Goal: Task Accomplishment & Management: Manage account settings

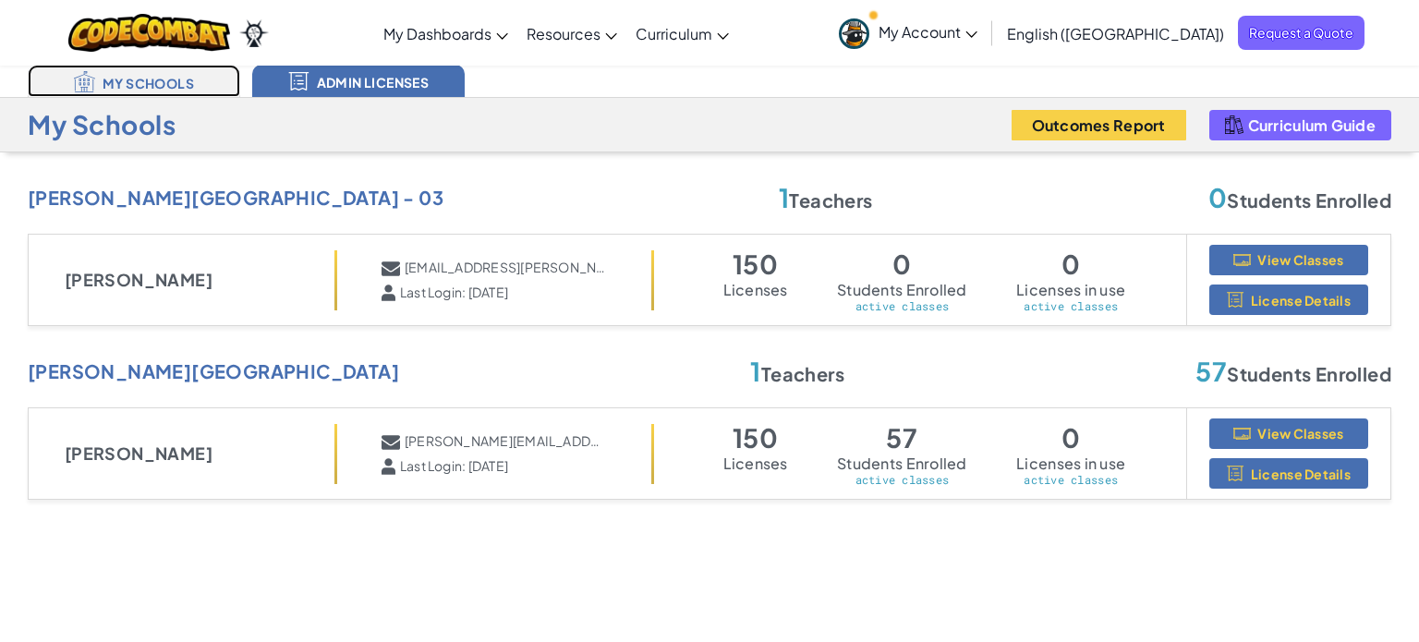
click at [149, 79] on link "My Schools" at bounding box center [134, 81] width 213 height 32
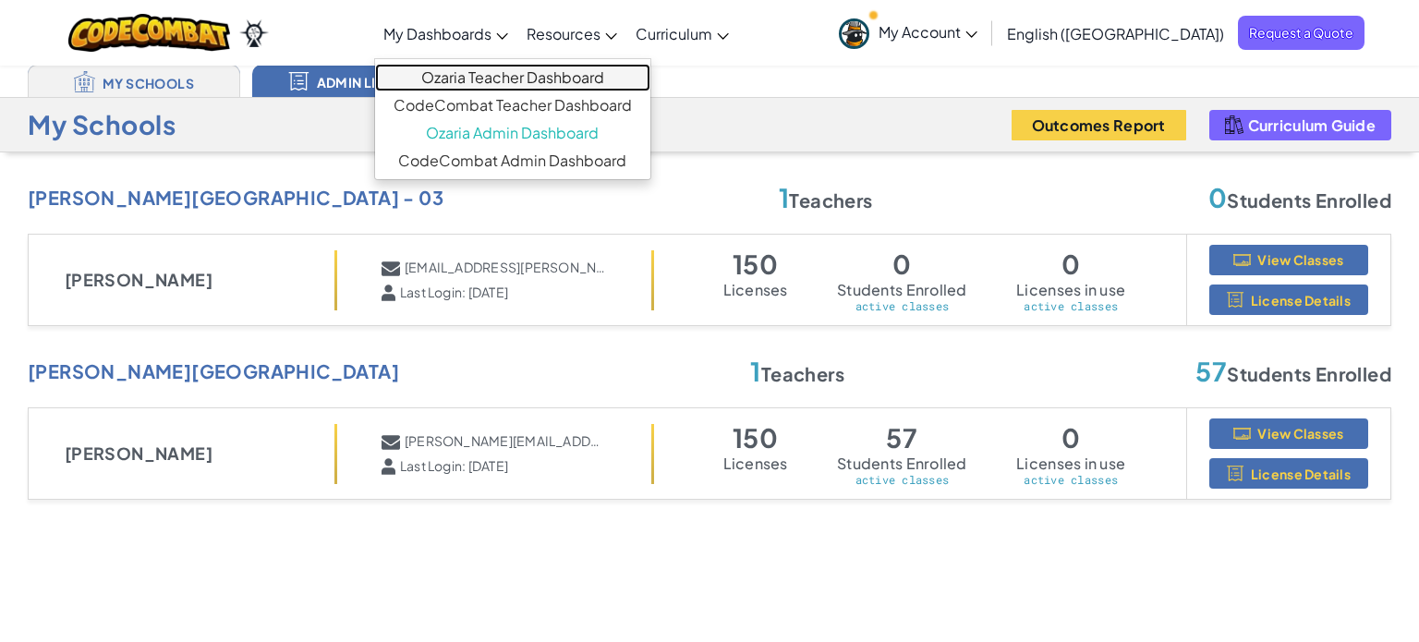
click at [579, 77] on link "Ozaria Teacher Dashboard" at bounding box center [512, 78] width 275 height 28
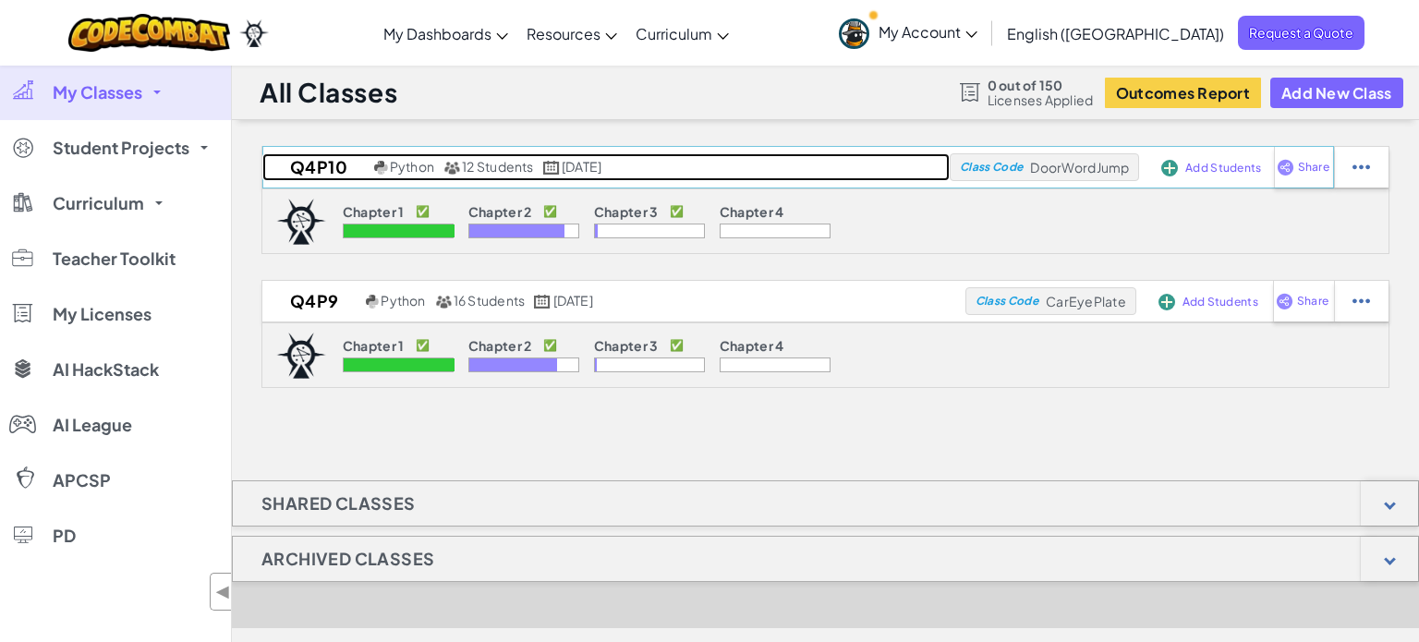
click at [322, 163] on h2 "Q4P10" at bounding box center [315, 167] width 107 height 28
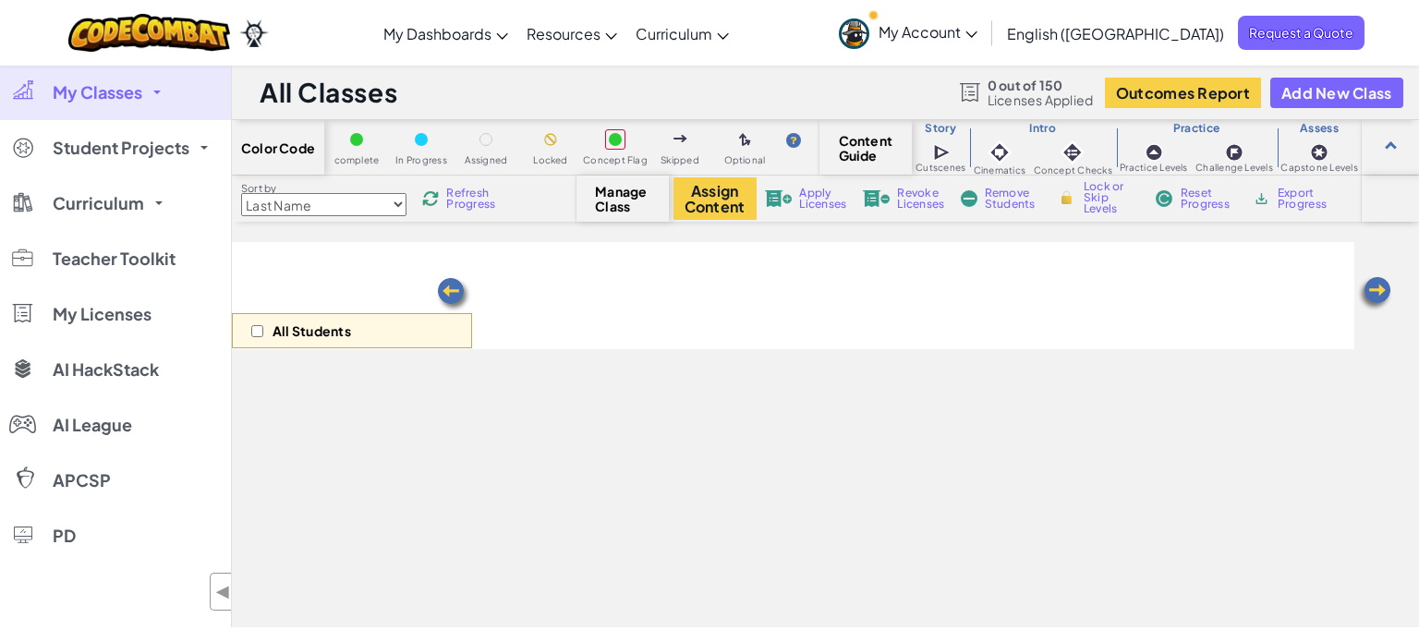
select select "5d8a57abe8919b28d5113af1"
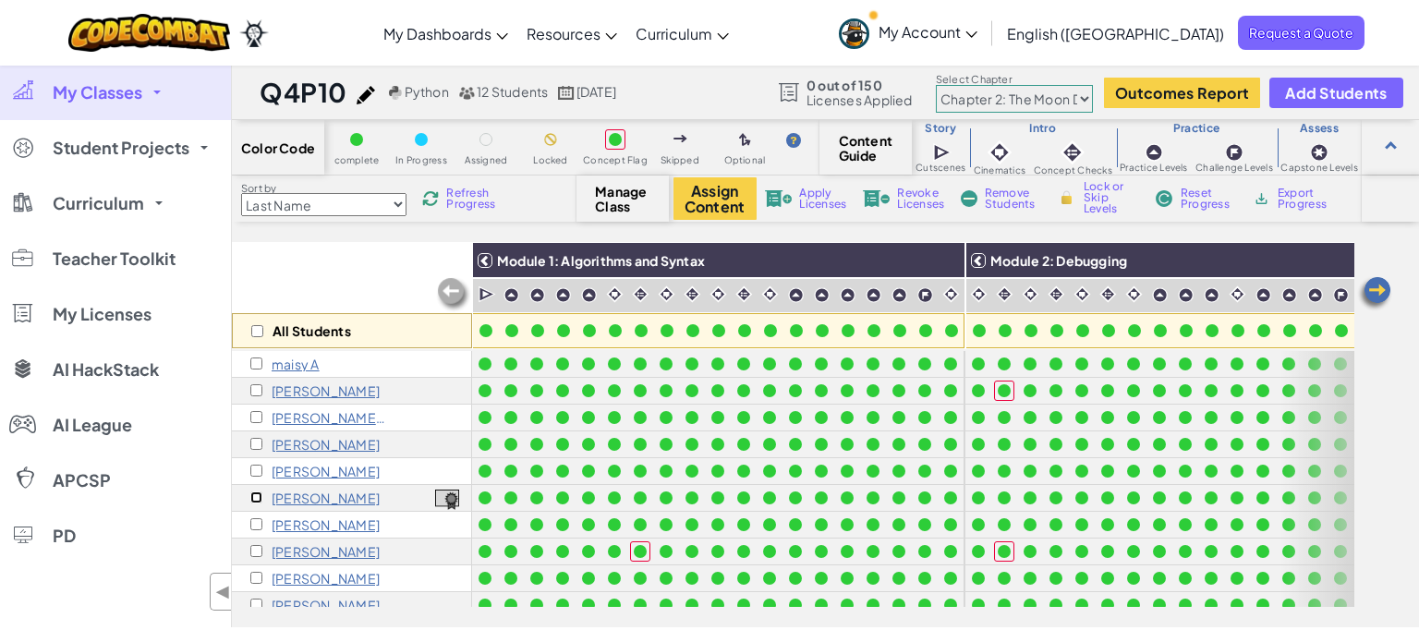
click at [253, 493] on input "checkbox" at bounding box center [256, 498] width 12 height 12
checkbox input "true"
click at [921, 198] on span "Revoke Licenses" at bounding box center [920, 199] width 47 height 22
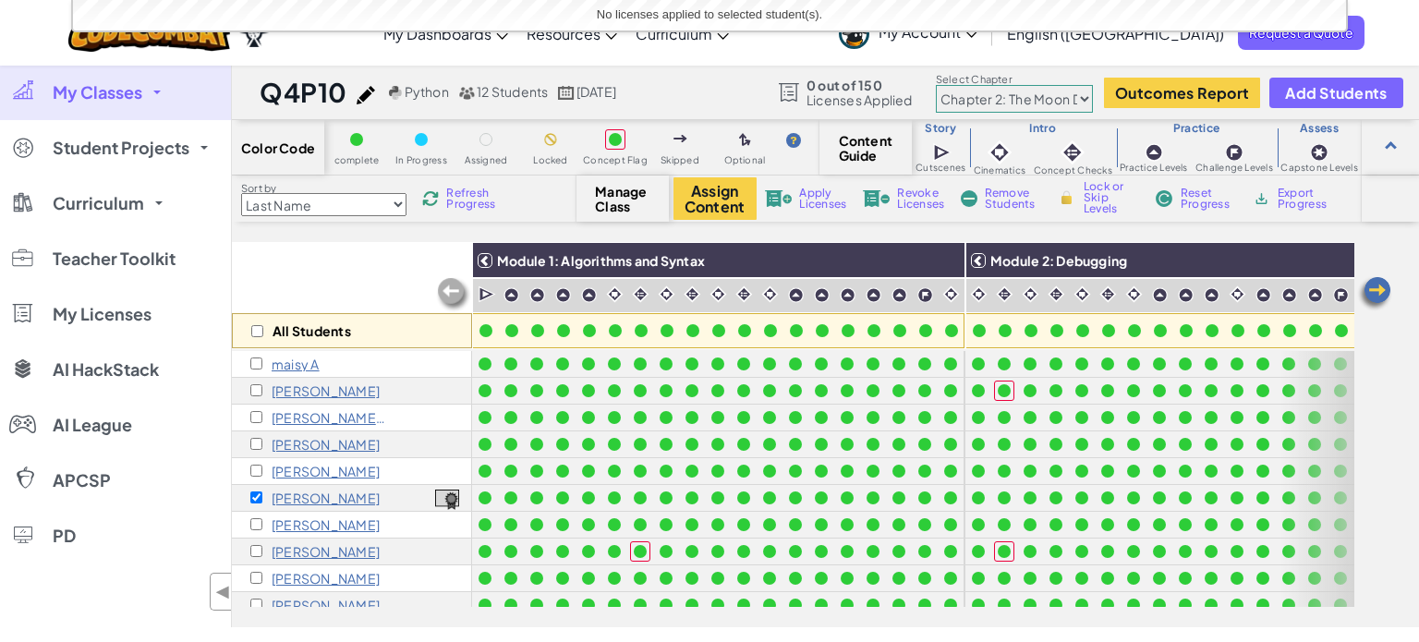
click at [371, 267] on div "All Students" at bounding box center [352, 295] width 240 height 107
click at [1060, 279] on div at bounding box center [1057, 295] width 26 height 35
click at [121, 94] on span "My Classes" at bounding box center [98, 92] width 90 height 17
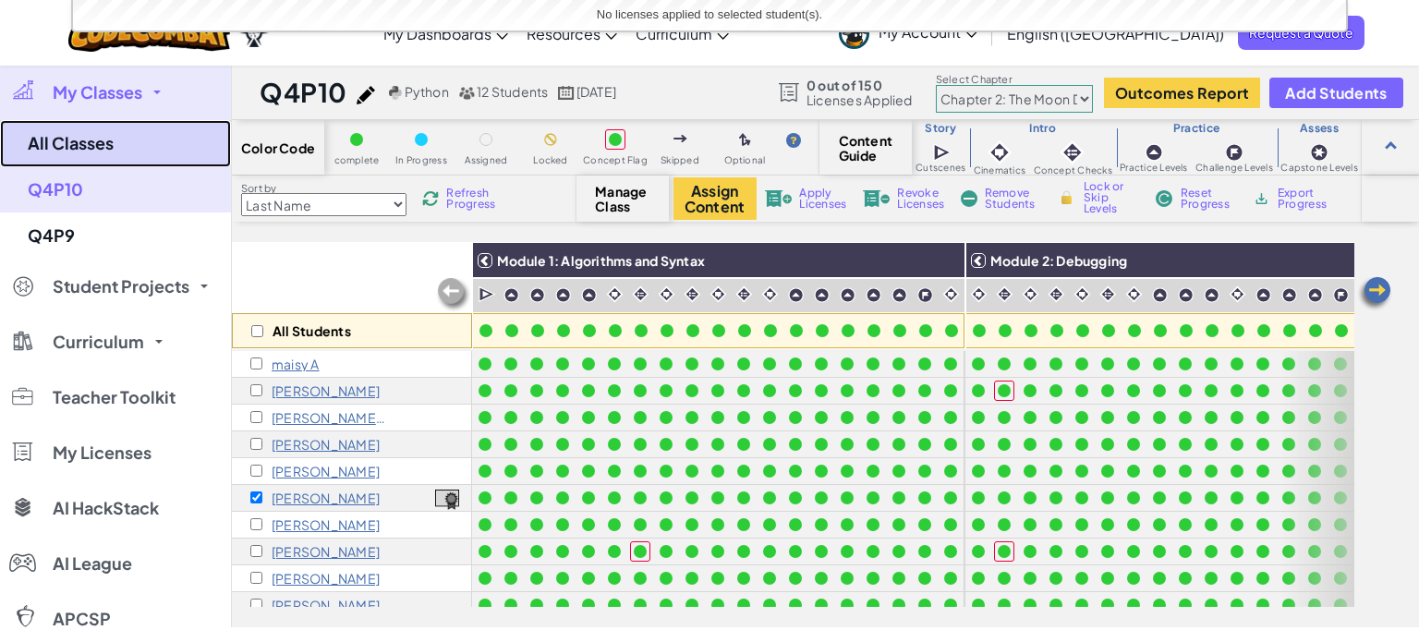
click at [85, 140] on link "All Classes" at bounding box center [115, 143] width 231 height 47
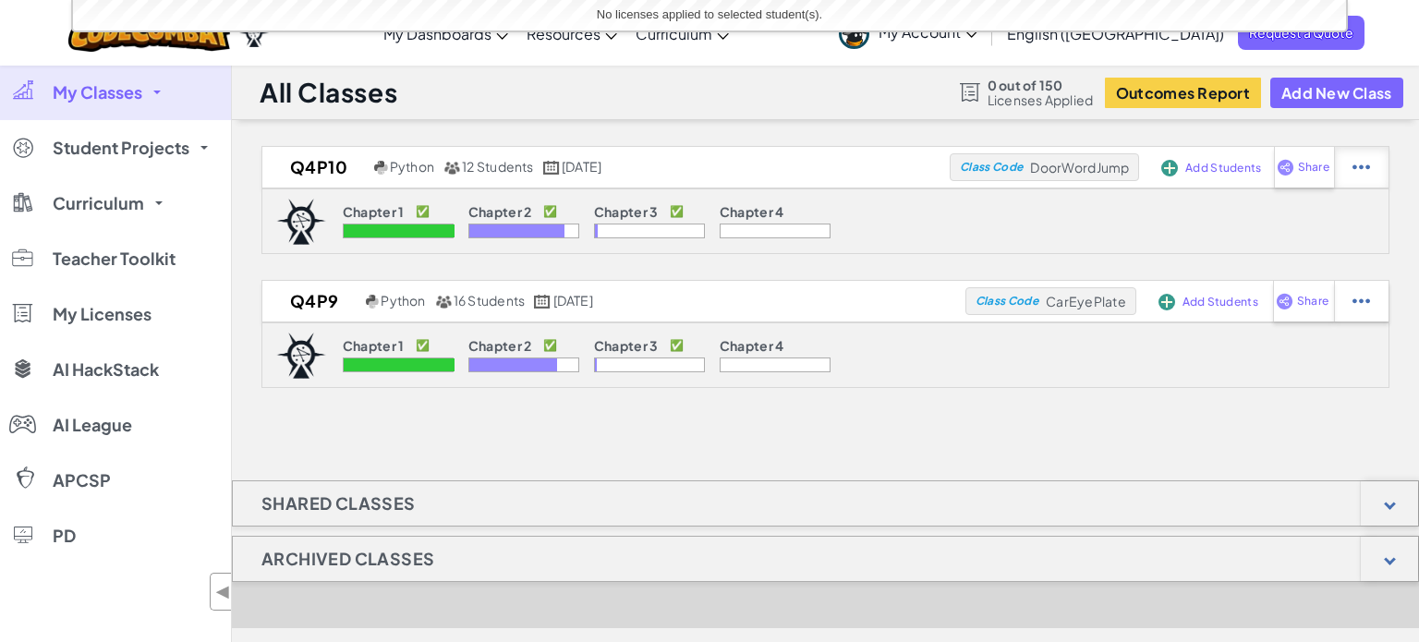
click at [1364, 168] on img at bounding box center [1362, 167] width 18 height 17
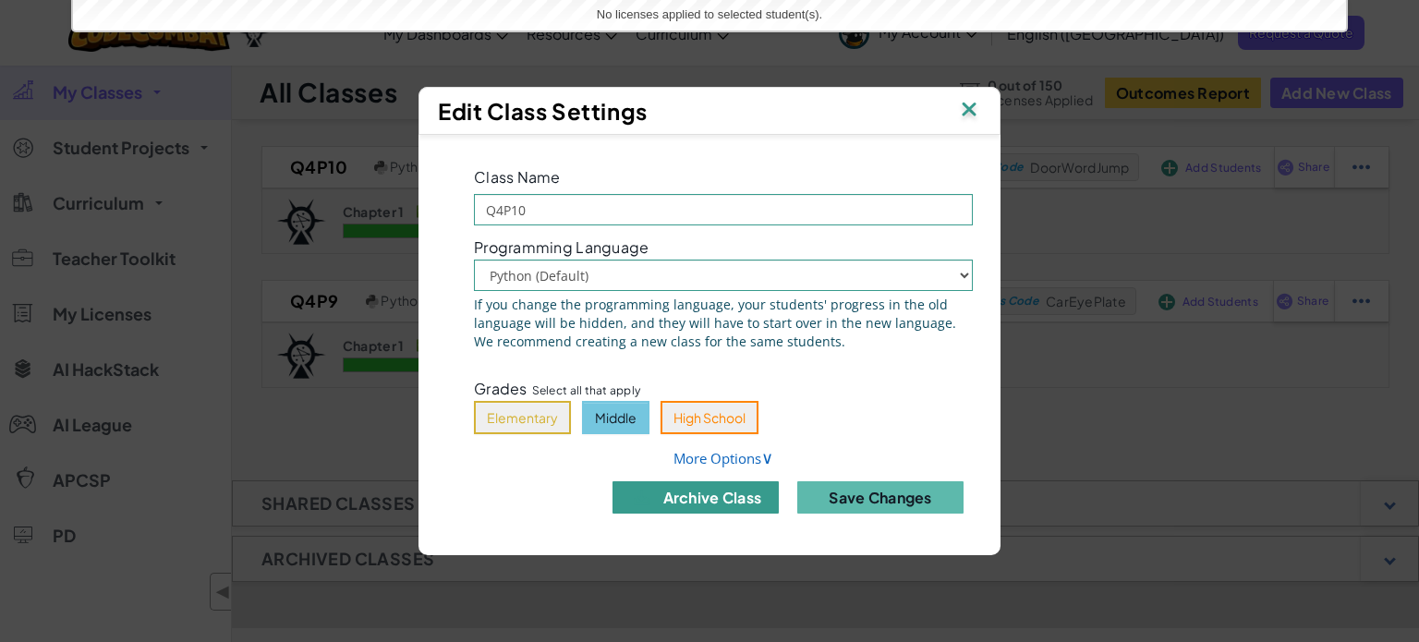
click at [656, 513] on button "archive class" at bounding box center [696, 497] width 166 height 32
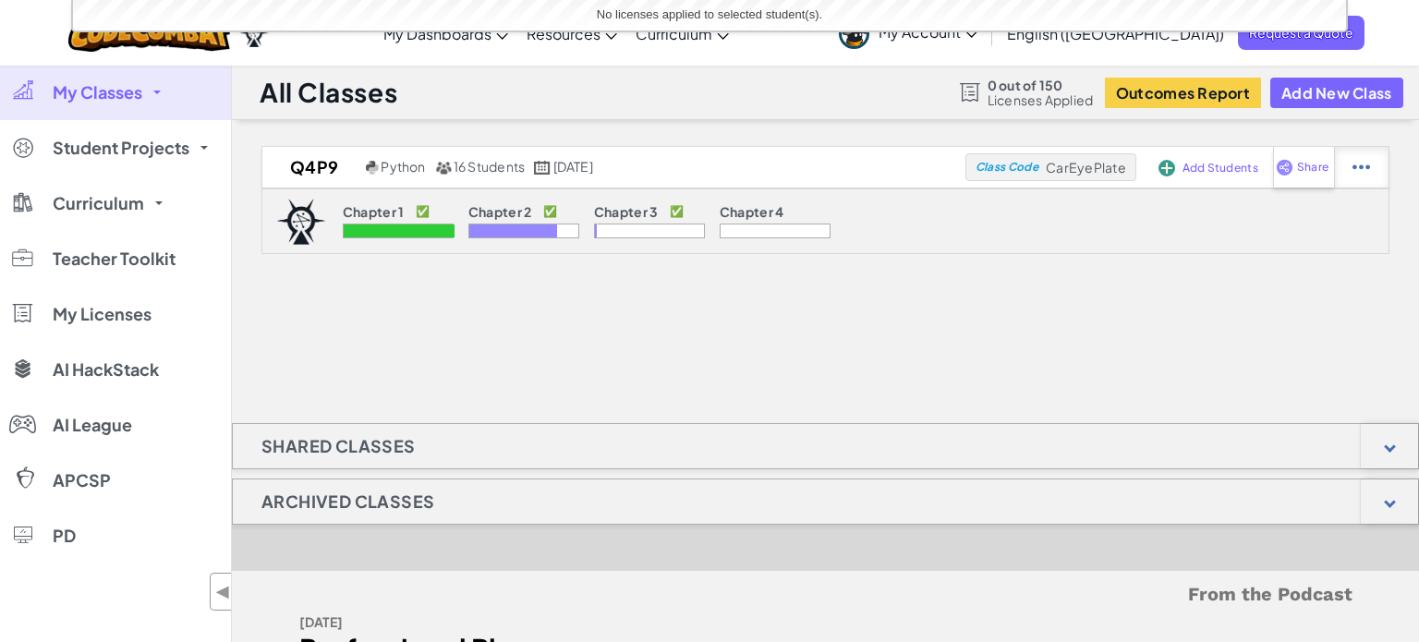
click at [1357, 172] on img at bounding box center [1362, 167] width 18 height 17
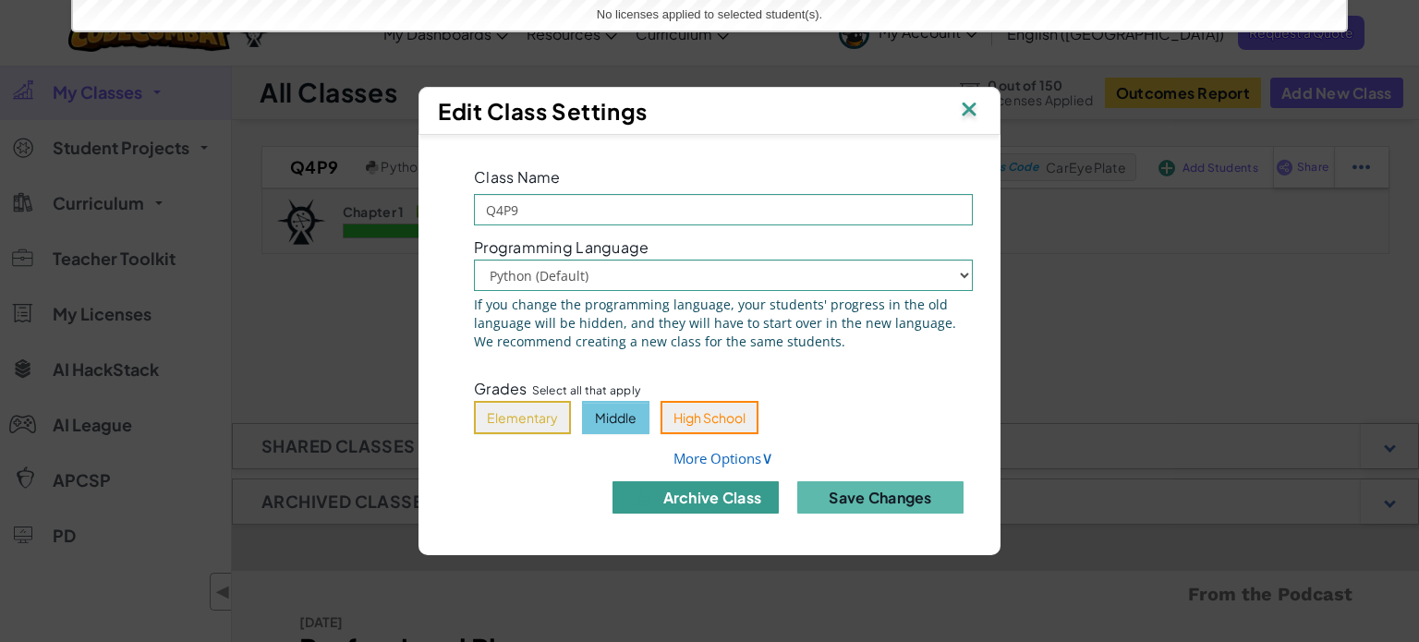
click at [726, 494] on button "archive class" at bounding box center [696, 497] width 166 height 32
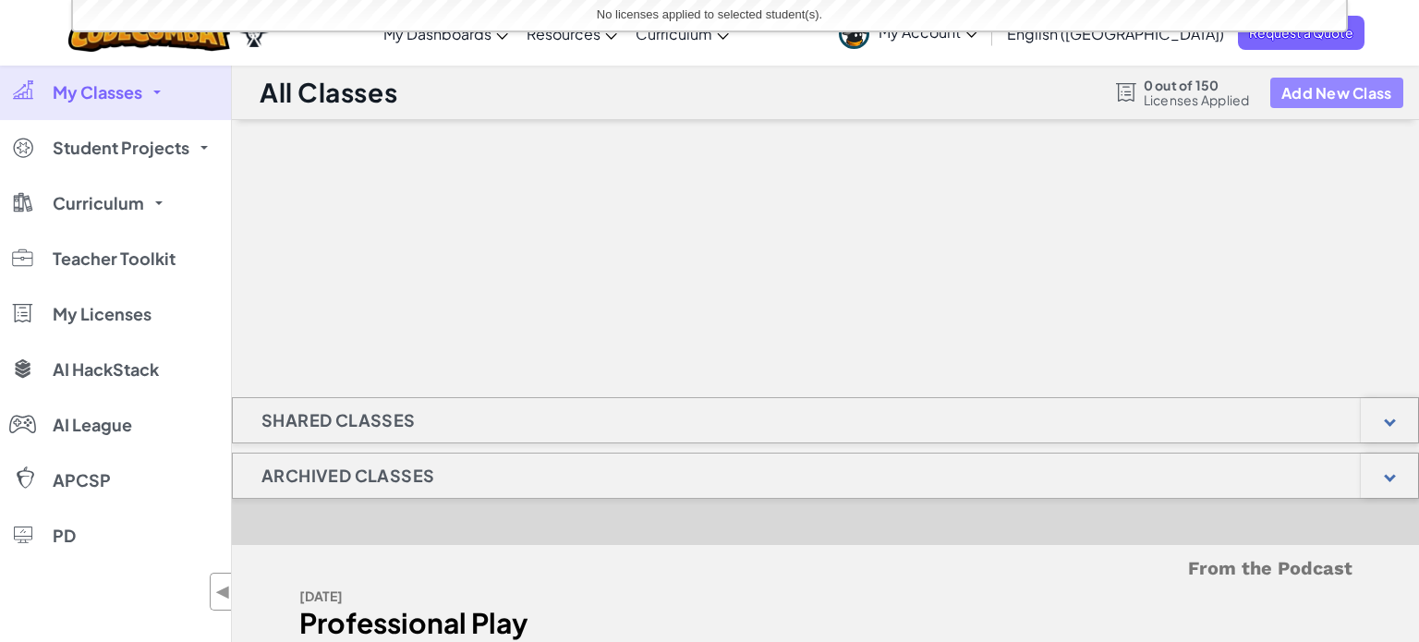
click at [1321, 91] on button "Add New Class" at bounding box center [1337, 93] width 133 height 30
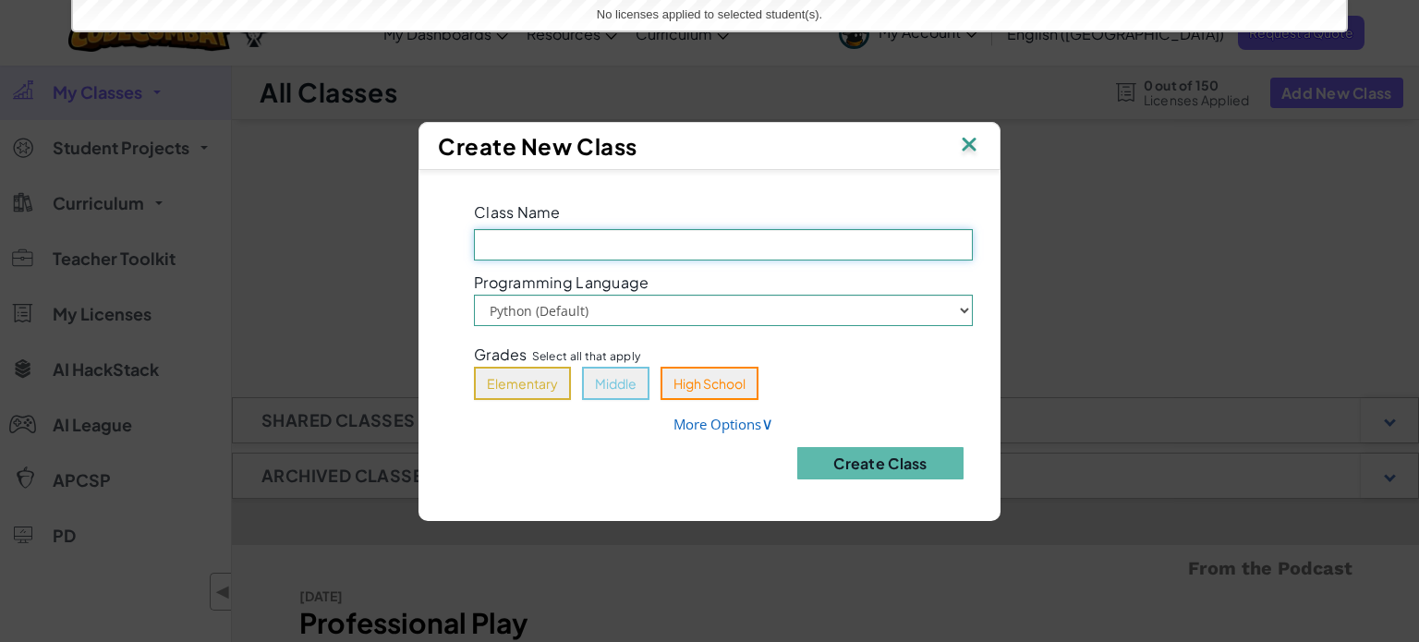
click at [841, 238] on input "Class Name Field is required" at bounding box center [723, 244] width 499 height 31
type input "Q1P9"
click at [609, 388] on button "Middle" at bounding box center [615, 383] width 67 height 33
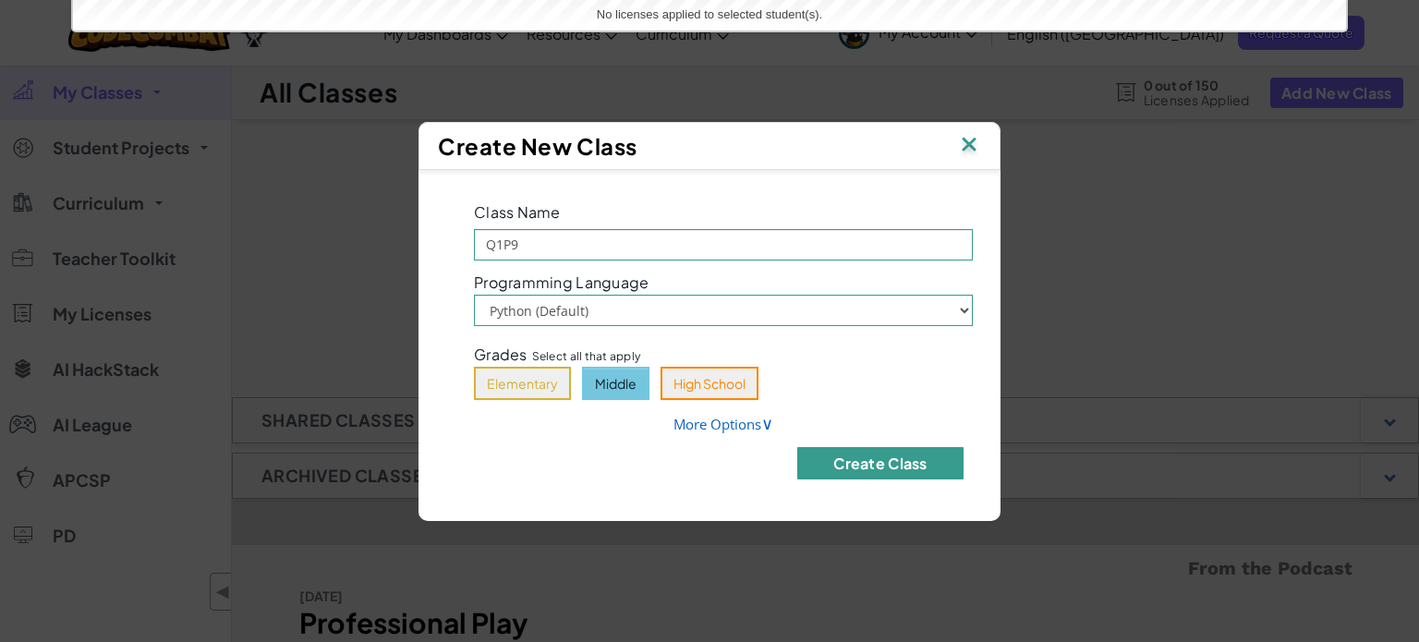
click at [845, 469] on button "Create Class" at bounding box center [881, 463] width 166 height 32
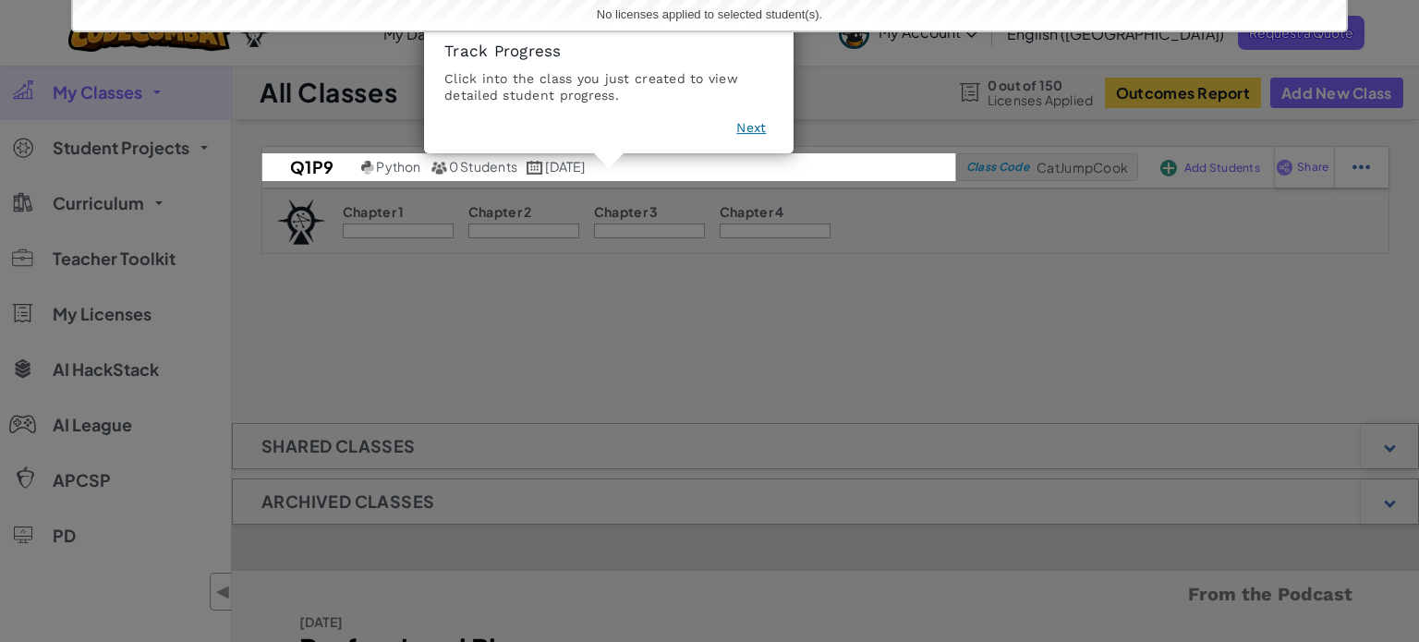
click at [763, 122] on button "Next" at bounding box center [752, 128] width 30 height 18
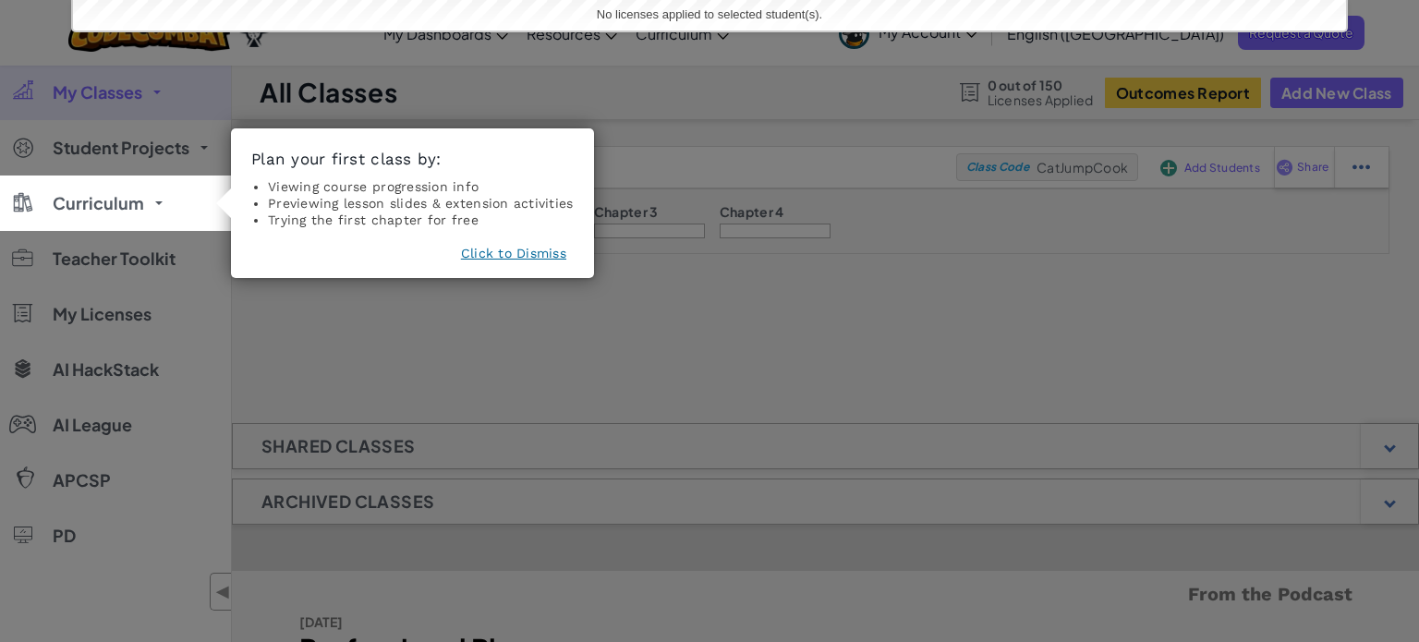
click at [522, 249] on button "Click to Dismiss" at bounding box center [513, 253] width 105 height 18
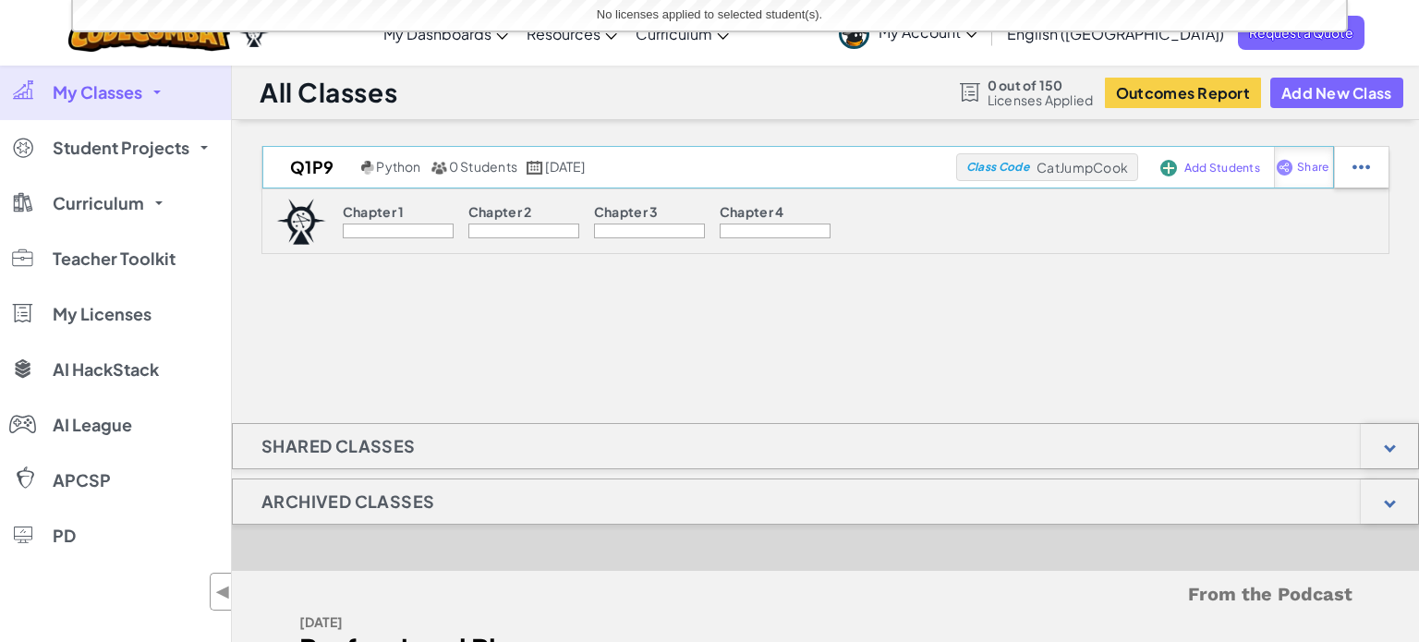
click at [1298, 177] on div "Share" at bounding box center [1304, 167] width 60 height 41
select select "write"
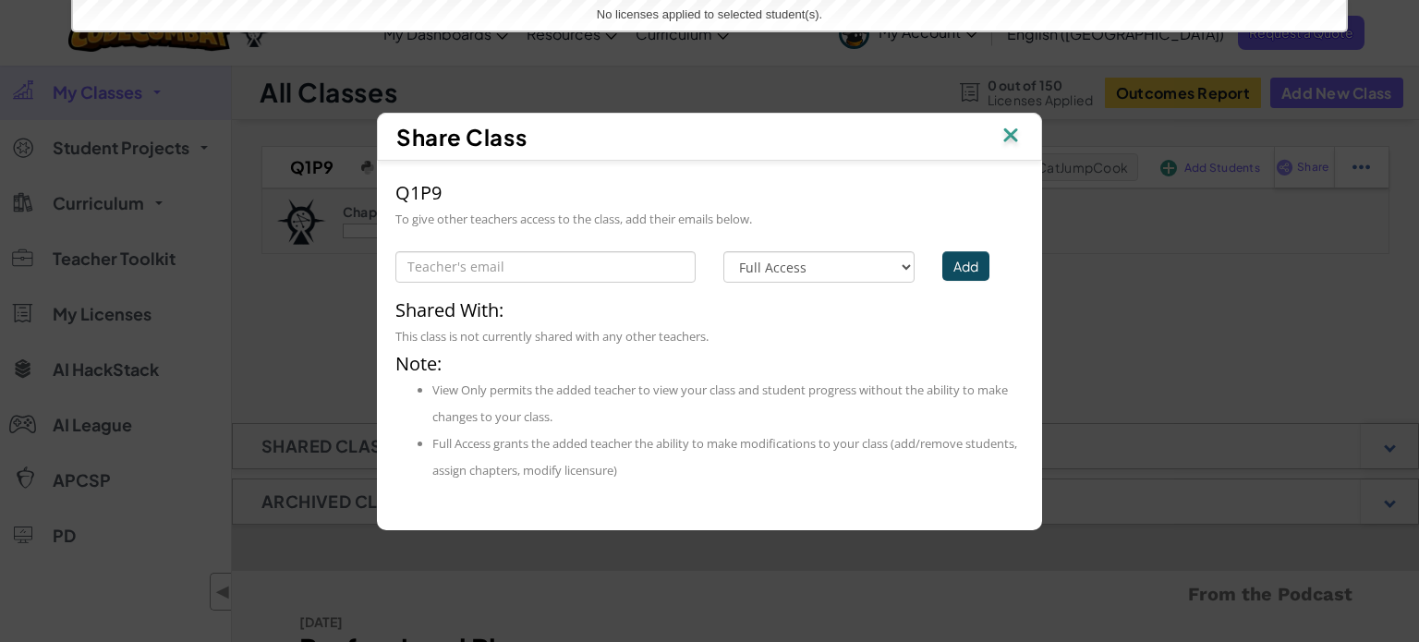
click at [1012, 131] on img at bounding box center [1011, 137] width 24 height 28
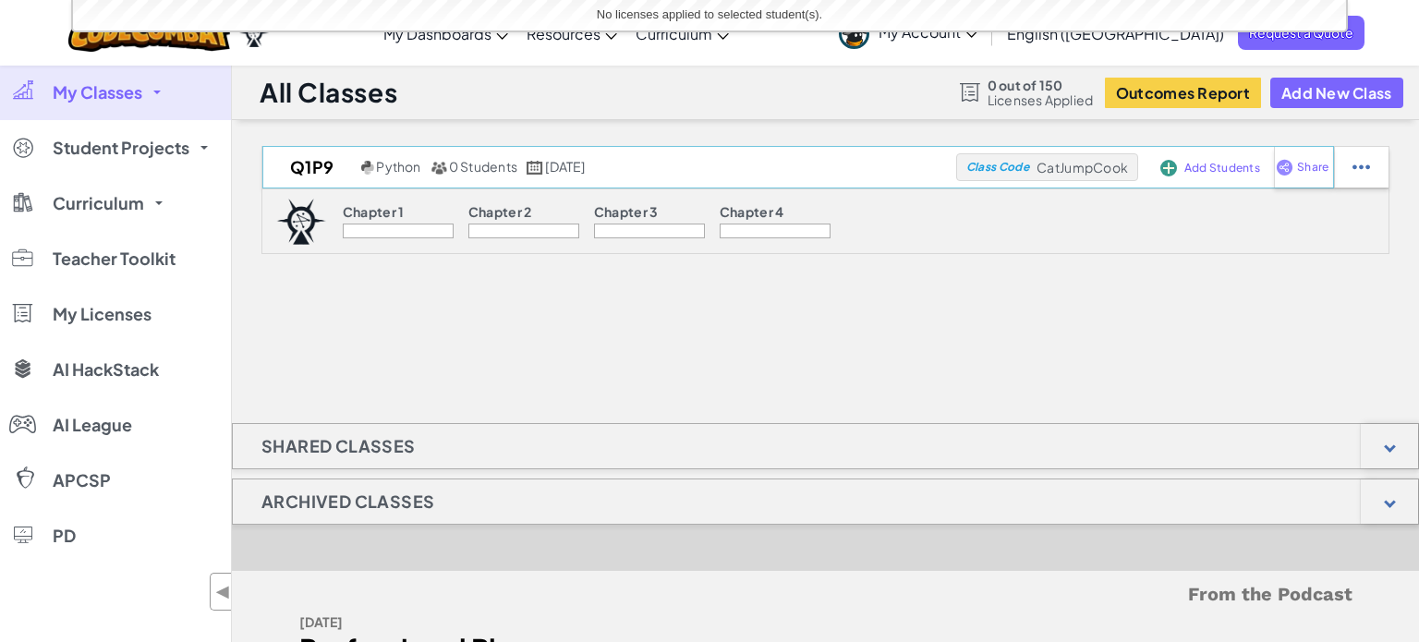
click at [1212, 163] on span "Add Students" at bounding box center [1223, 168] width 76 height 11
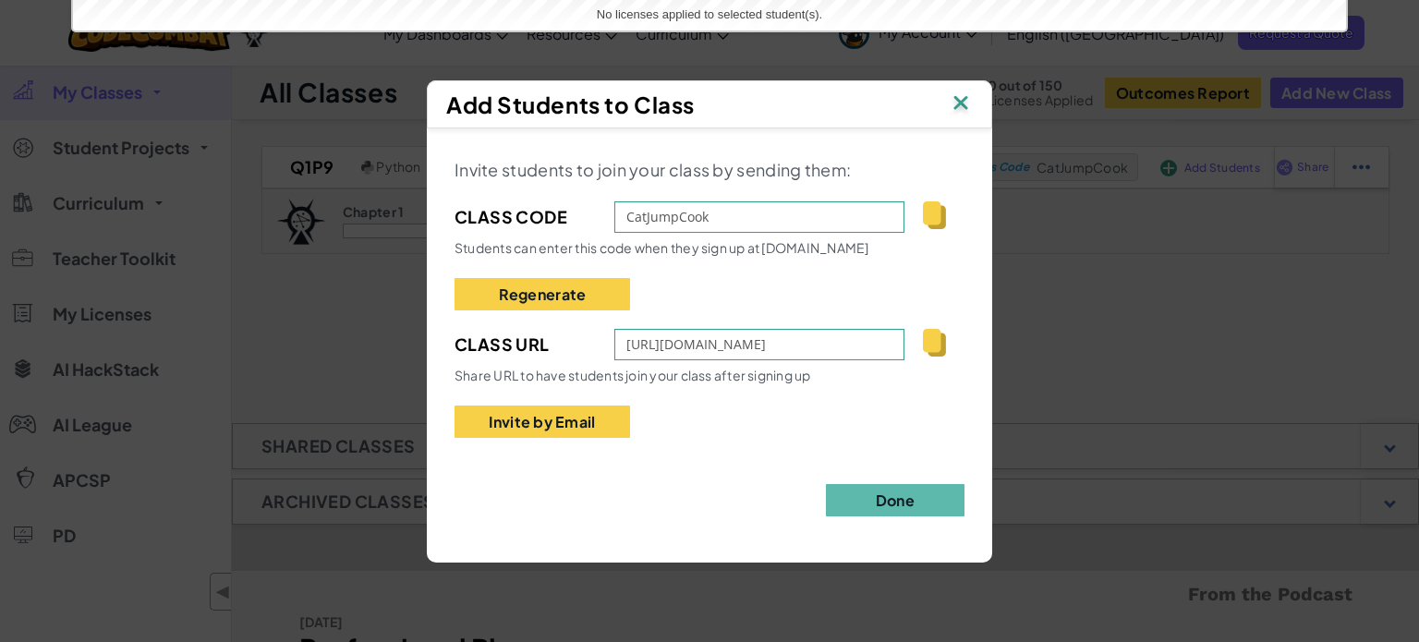
click at [925, 339] on img at bounding box center [934, 343] width 23 height 28
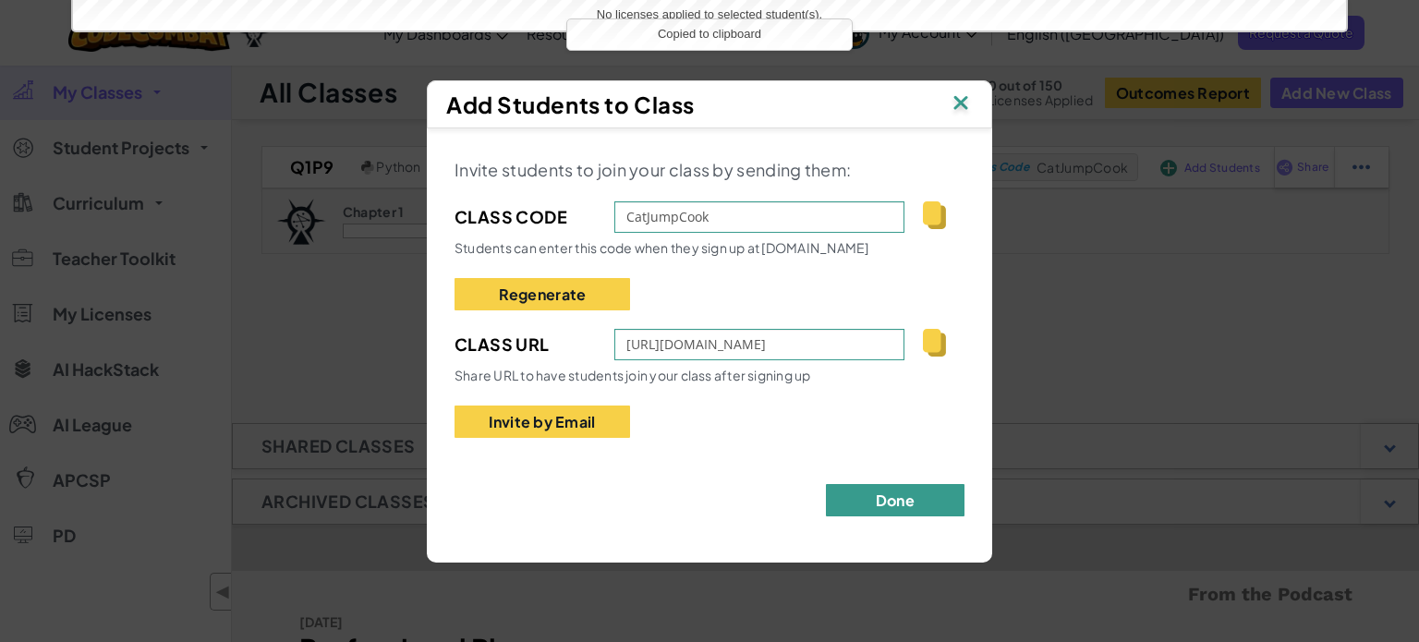
click at [921, 504] on button "Done" at bounding box center [895, 500] width 139 height 32
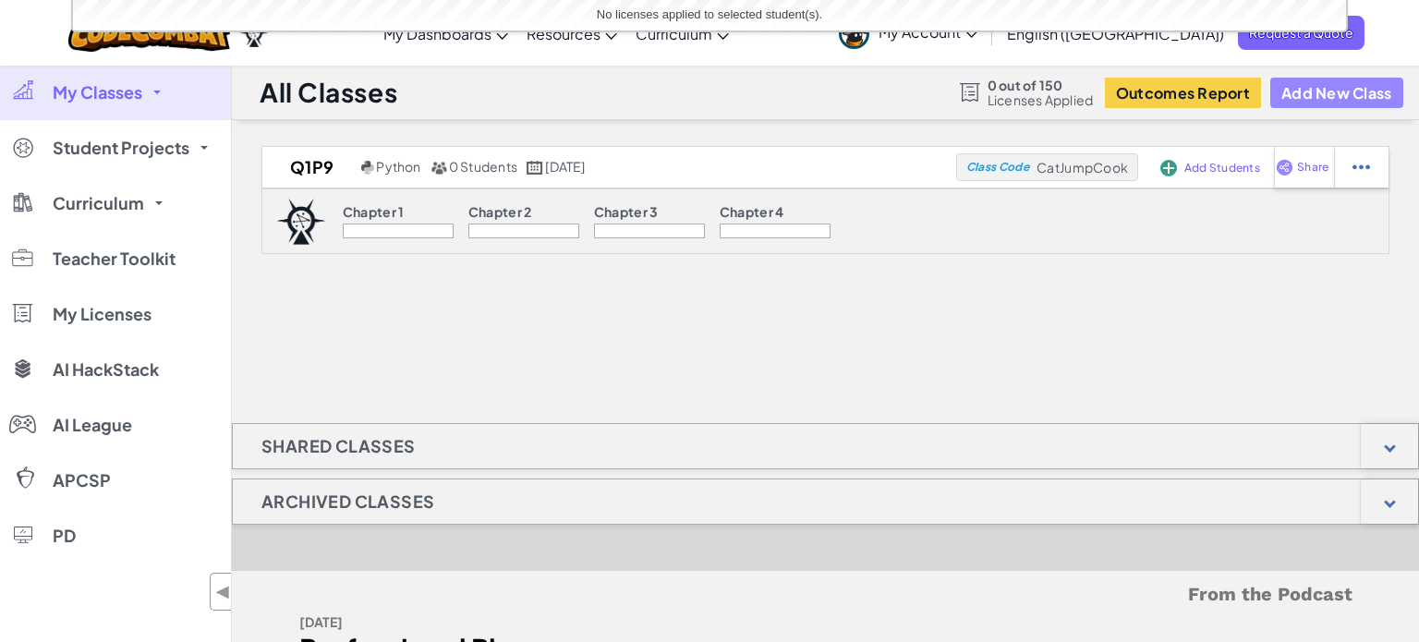
click at [1354, 84] on button "Add New Class" at bounding box center [1337, 93] width 133 height 30
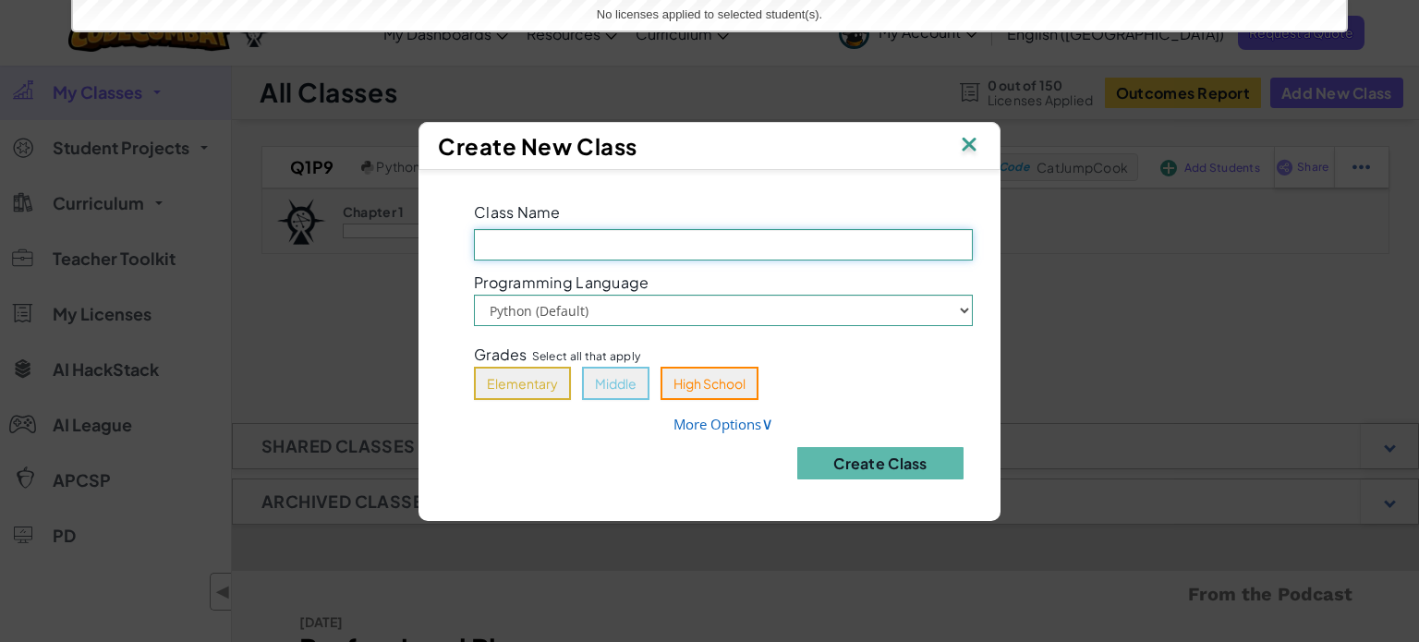
click at [729, 247] on input "Class Name Field is required" at bounding box center [723, 244] width 499 height 31
type input "Q1P10 8th Grade"
click at [608, 387] on button "Middle" at bounding box center [615, 383] width 67 height 33
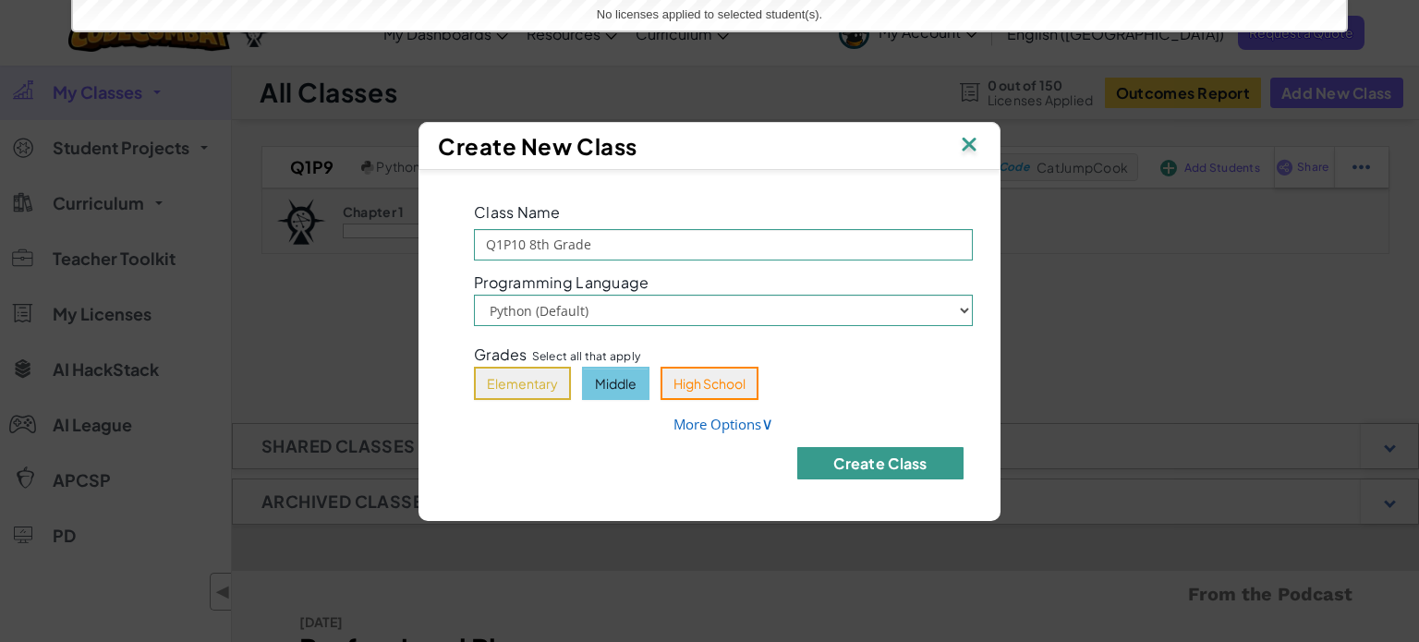
click at [876, 459] on button "Create Class" at bounding box center [881, 463] width 166 height 32
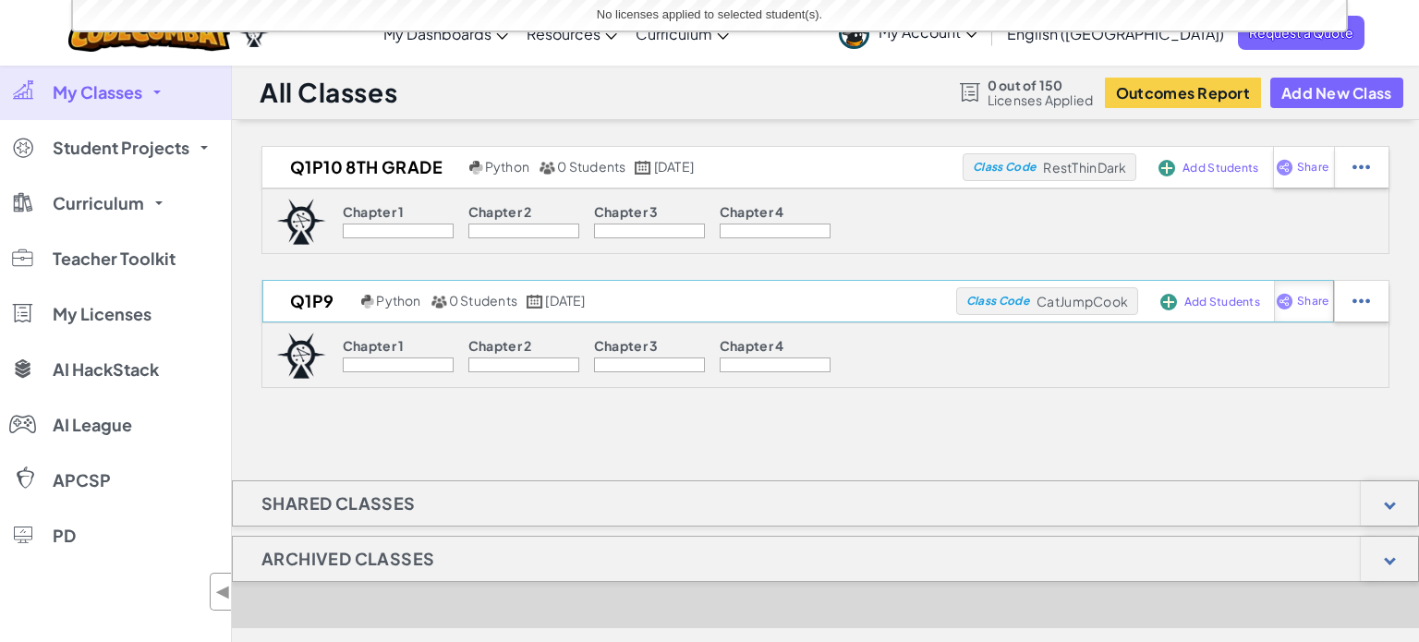
click at [1317, 173] on span "Share" at bounding box center [1312, 167] width 31 height 11
select select "write"
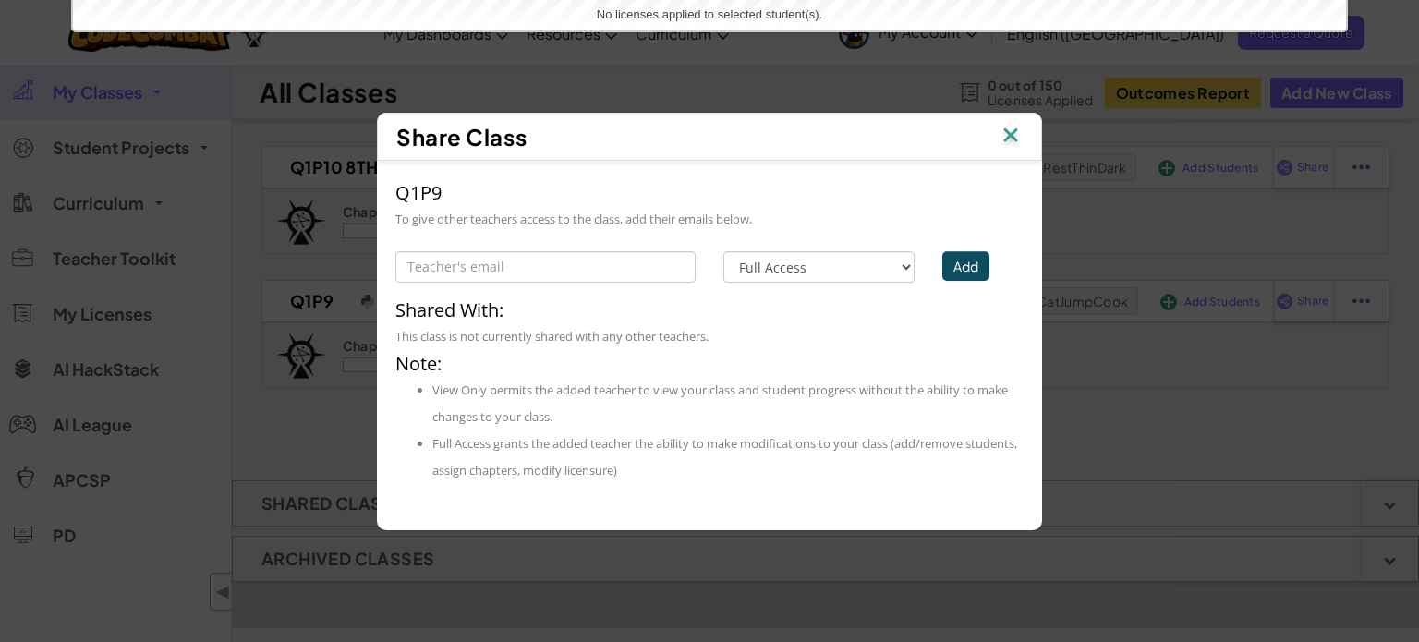
click at [1013, 133] on img at bounding box center [1011, 137] width 24 height 28
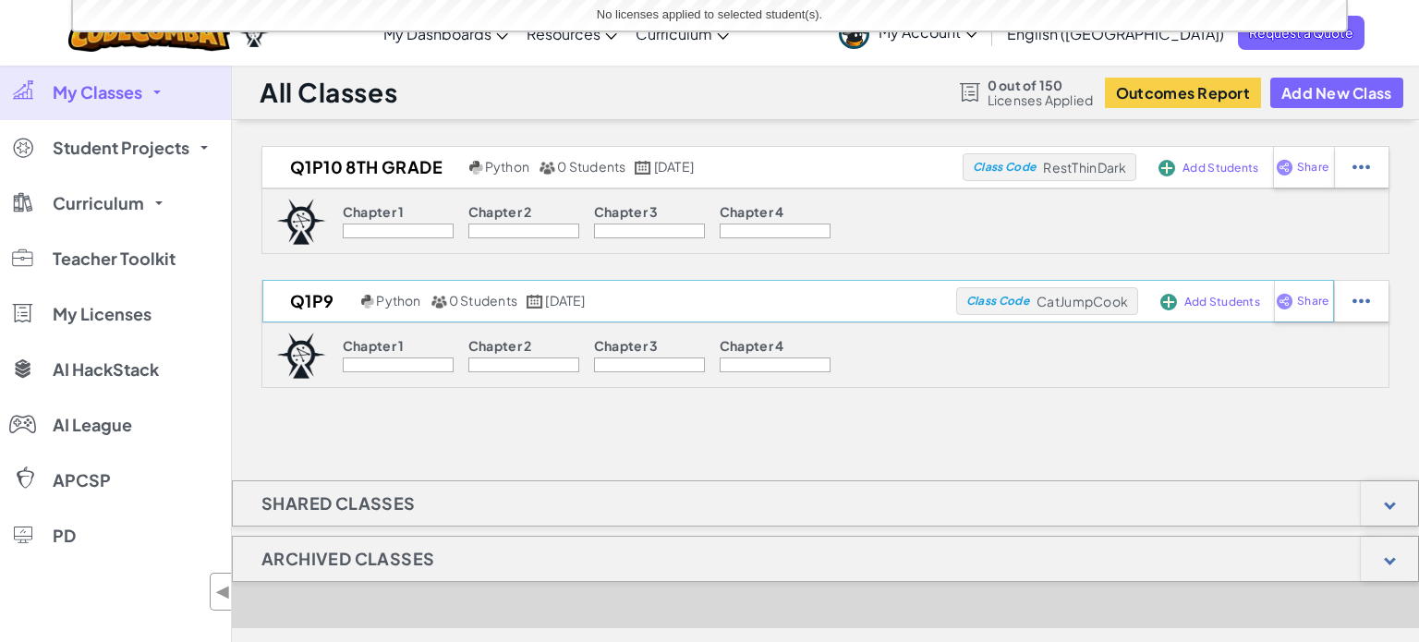
click at [1211, 174] on span "Add Students" at bounding box center [1221, 168] width 76 height 11
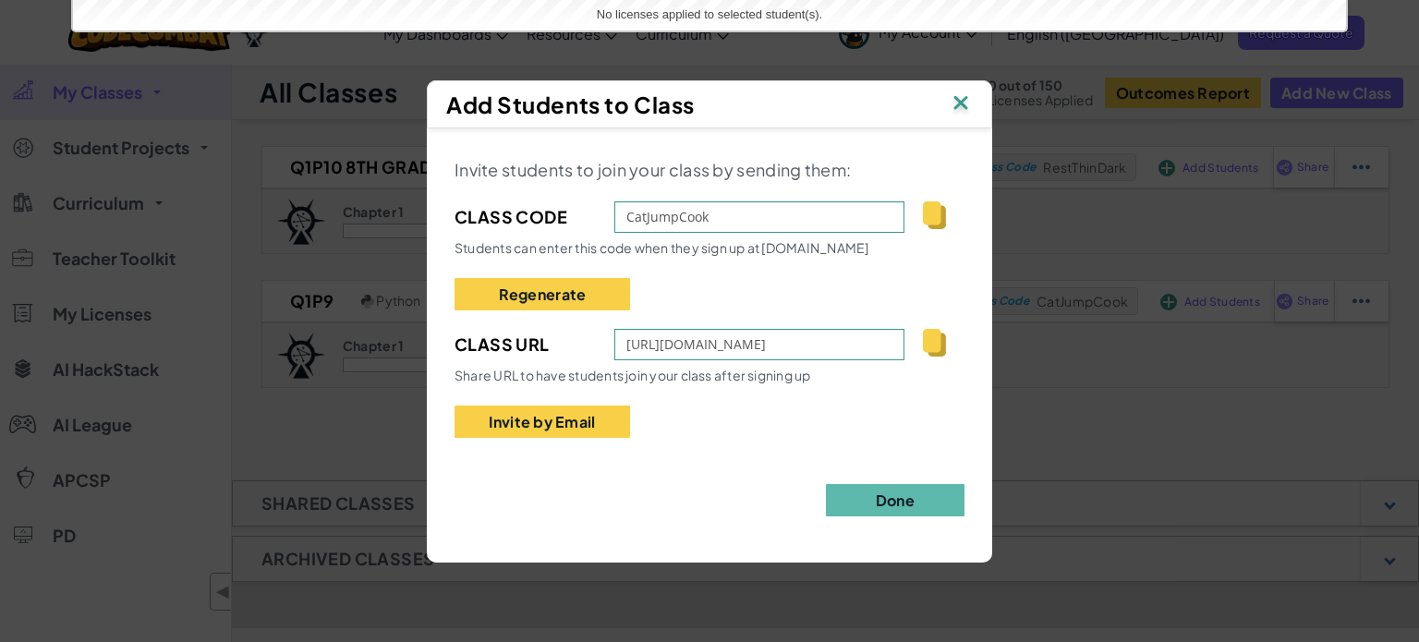
click at [926, 339] on img at bounding box center [934, 343] width 23 height 28
click at [923, 500] on button "Done" at bounding box center [895, 500] width 139 height 32
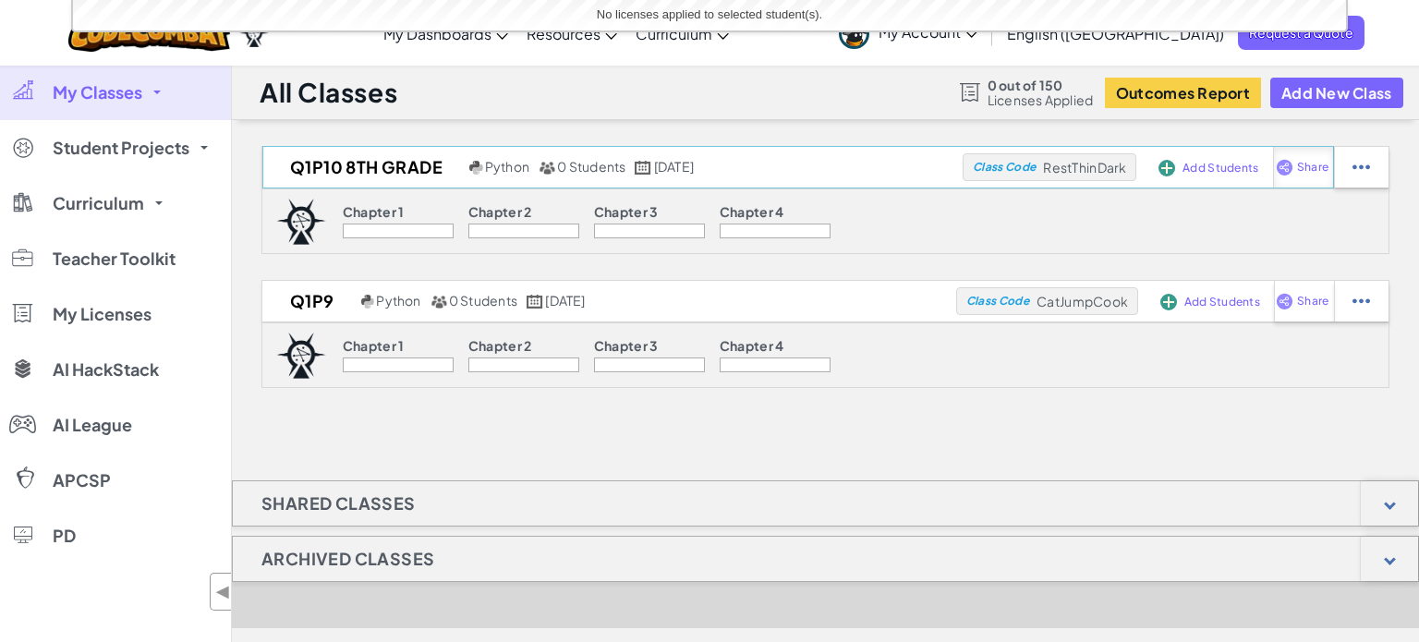
click at [1309, 169] on span "Share" at bounding box center [1312, 167] width 31 height 11
select select "write"
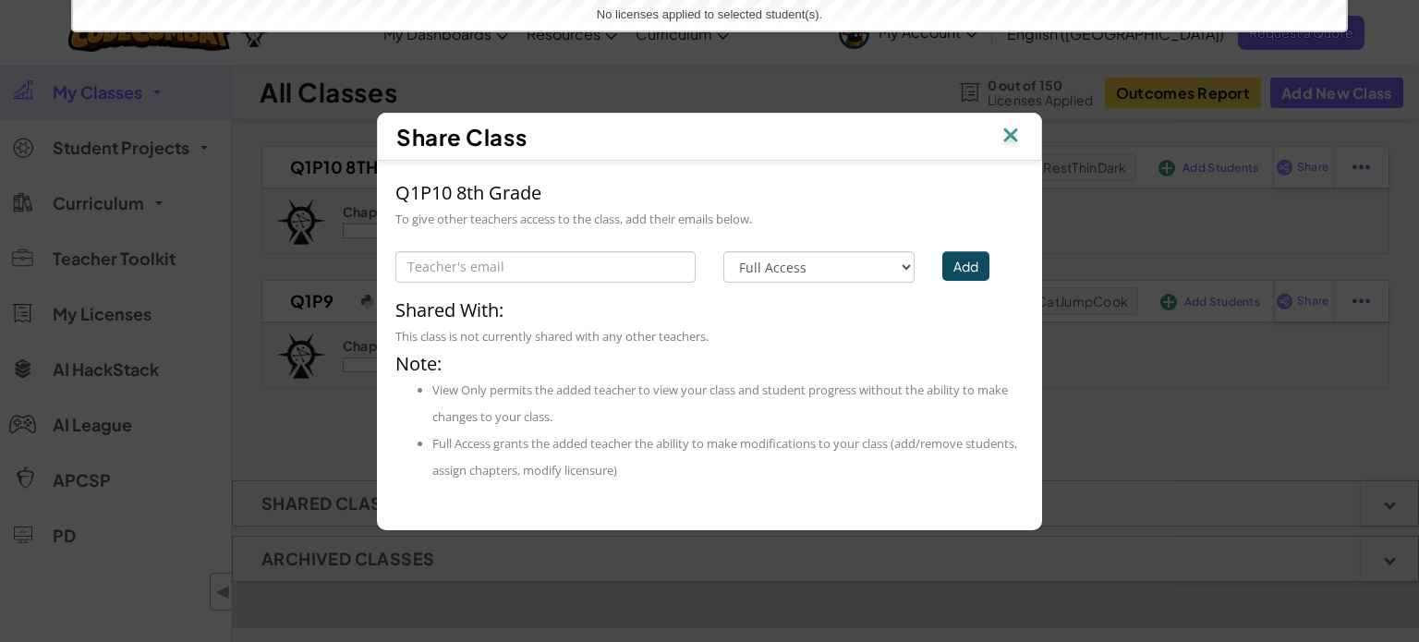
click at [1001, 129] on img at bounding box center [1011, 137] width 24 height 28
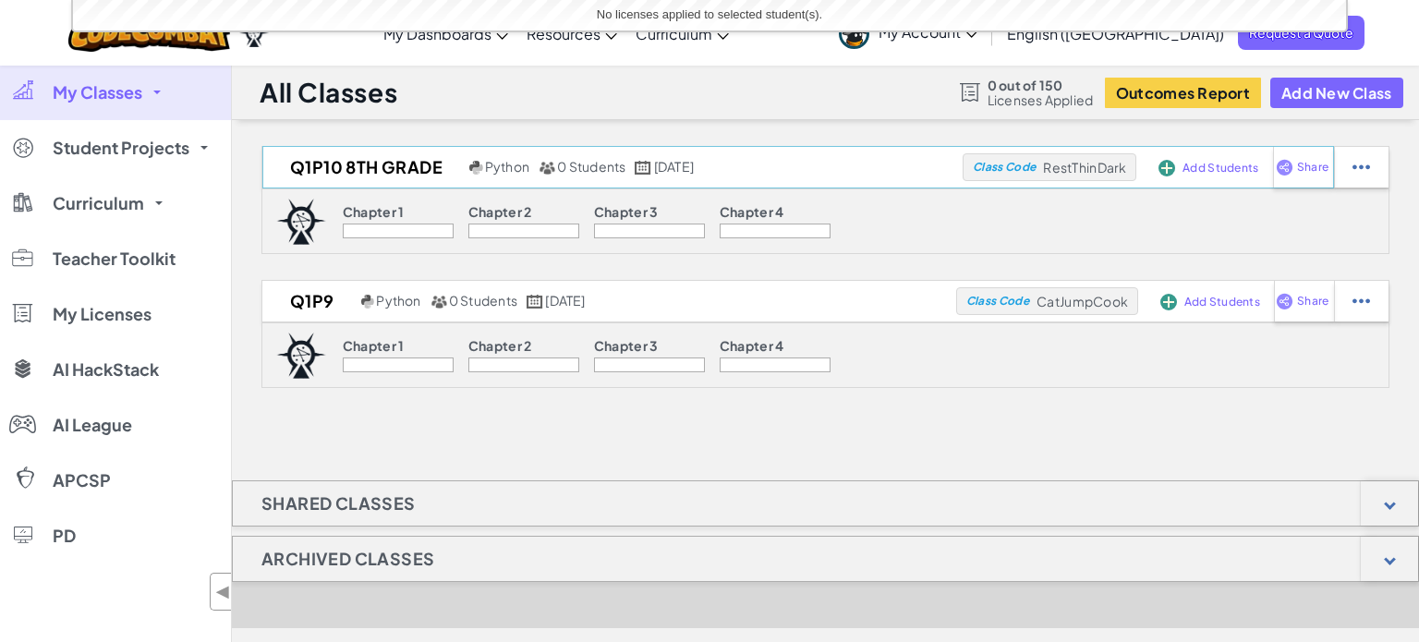
click at [1232, 173] on span "Add Students" at bounding box center [1221, 168] width 76 height 11
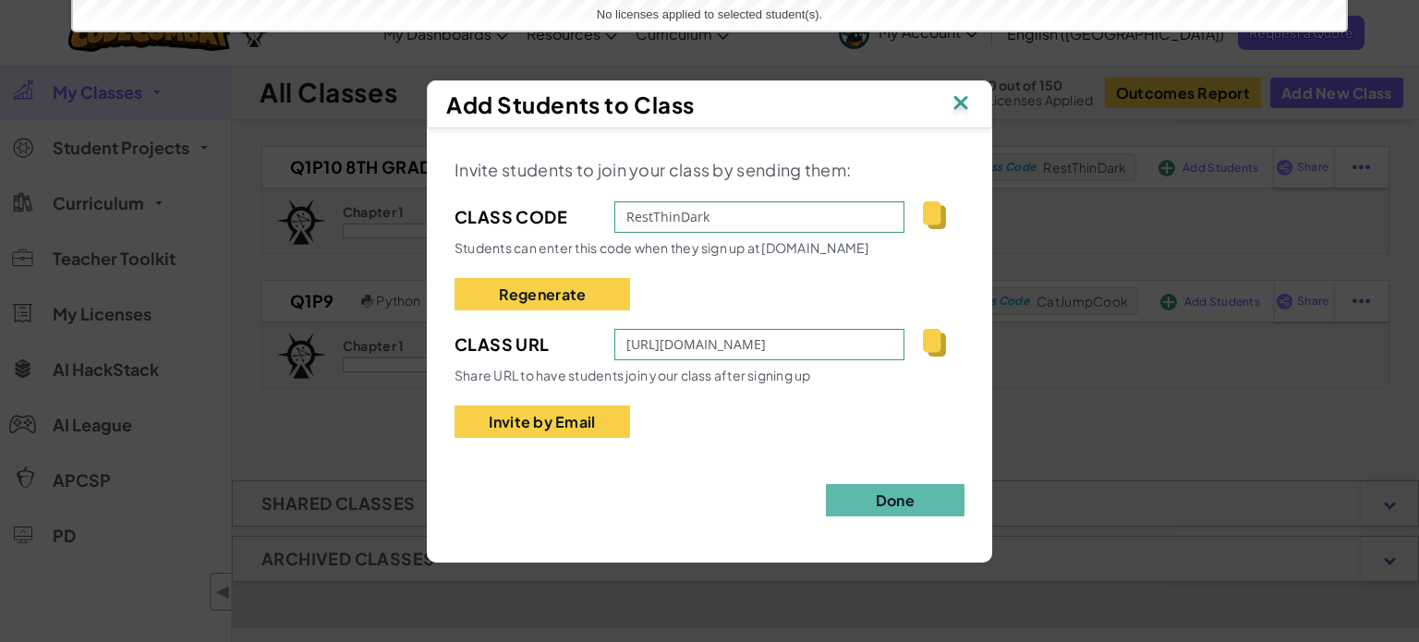
click at [932, 345] on img at bounding box center [934, 343] width 23 height 28
click at [936, 500] on button "Done" at bounding box center [895, 500] width 139 height 32
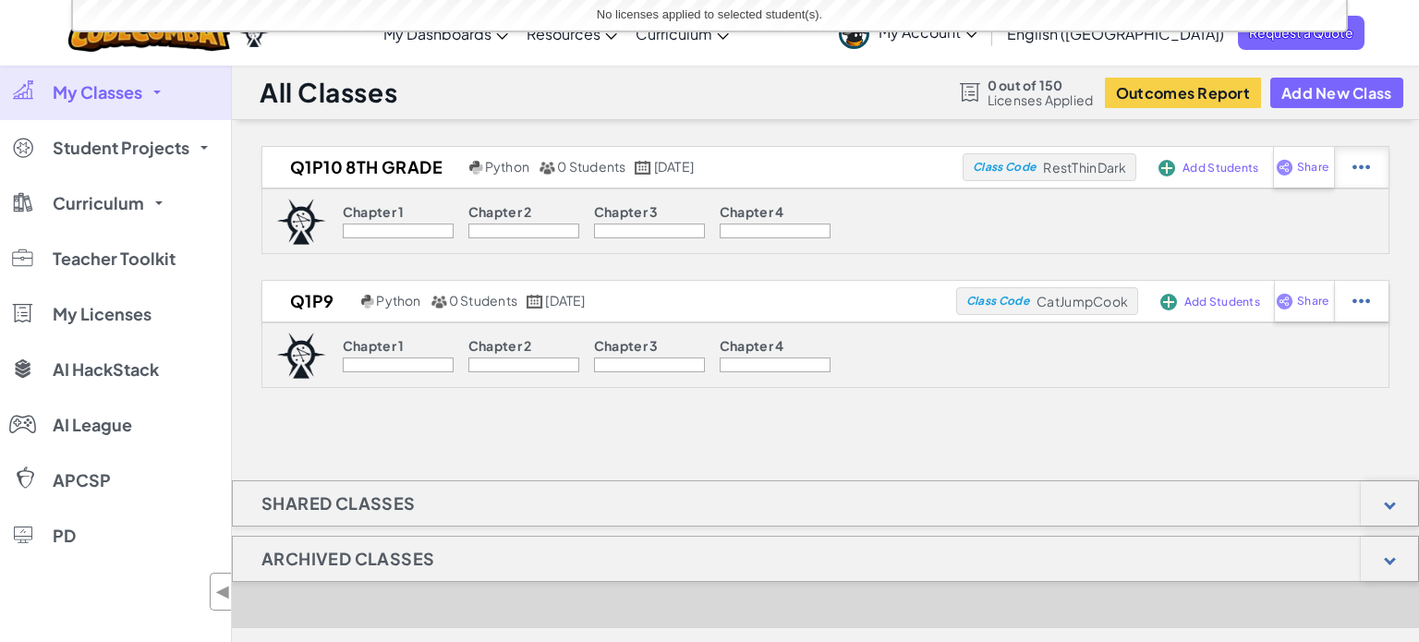
click at [1357, 171] on img at bounding box center [1362, 167] width 18 height 17
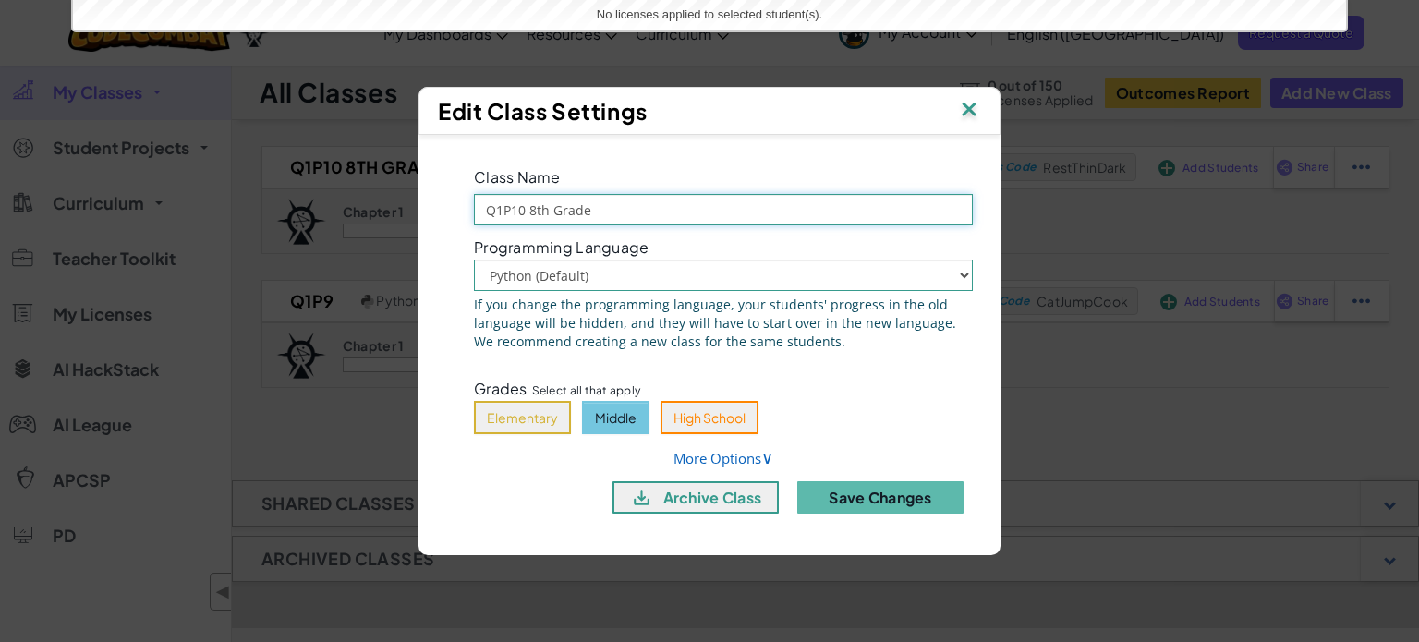
click at [527, 212] on input "Q1P10 8th Grade" at bounding box center [723, 209] width 499 height 31
type input "Q1P9 8th Grade"
click at [860, 498] on button "Save Changes" at bounding box center [881, 497] width 166 height 32
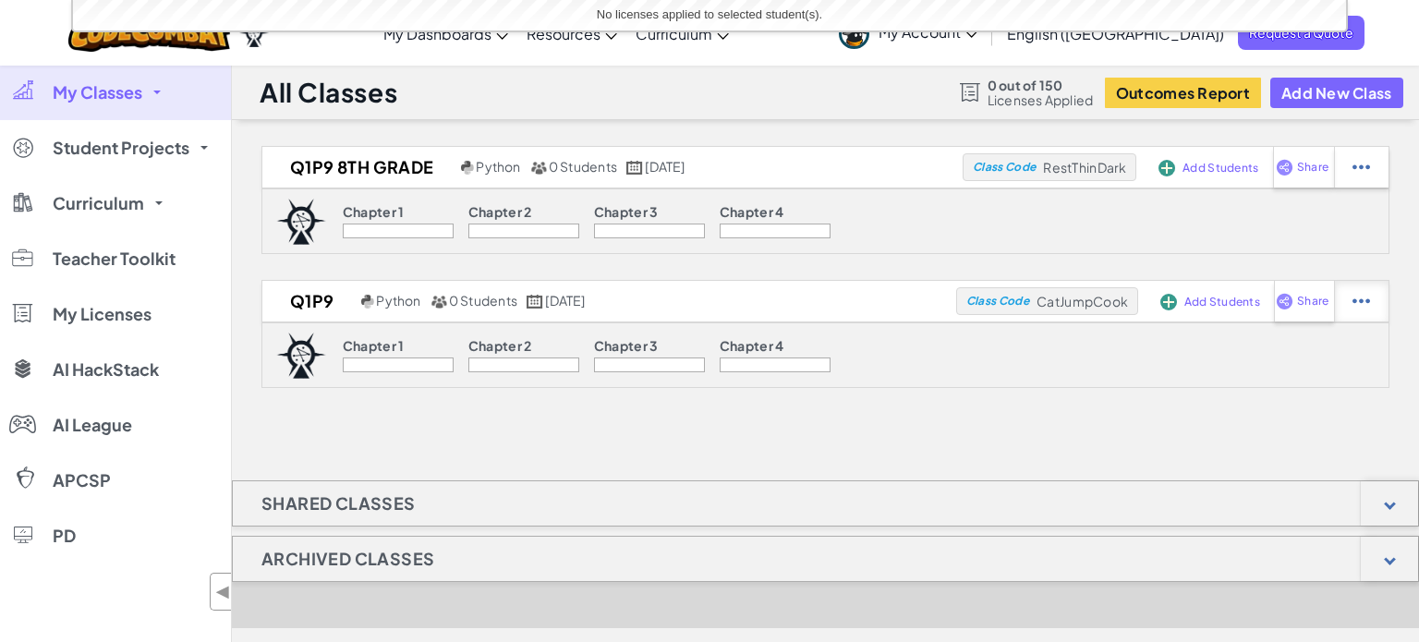
click at [1363, 176] on img at bounding box center [1362, 167] width 18 height 17
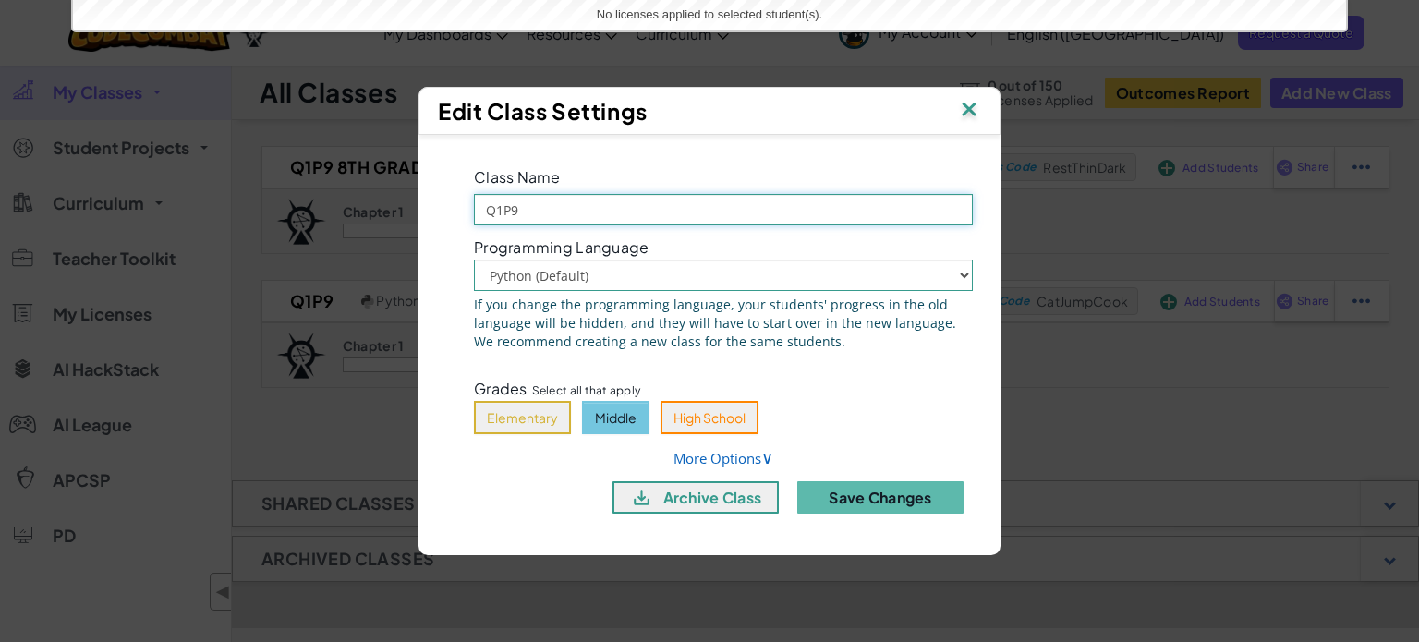
click at [527, 203] on input "Q1P9" at bounding box center [723, 209] width 499 height 31
type input "Q1P10 8th Grade"
click at [853, 496] on button "Save Changes" at bounding box center [881, 497] width 166 height 32
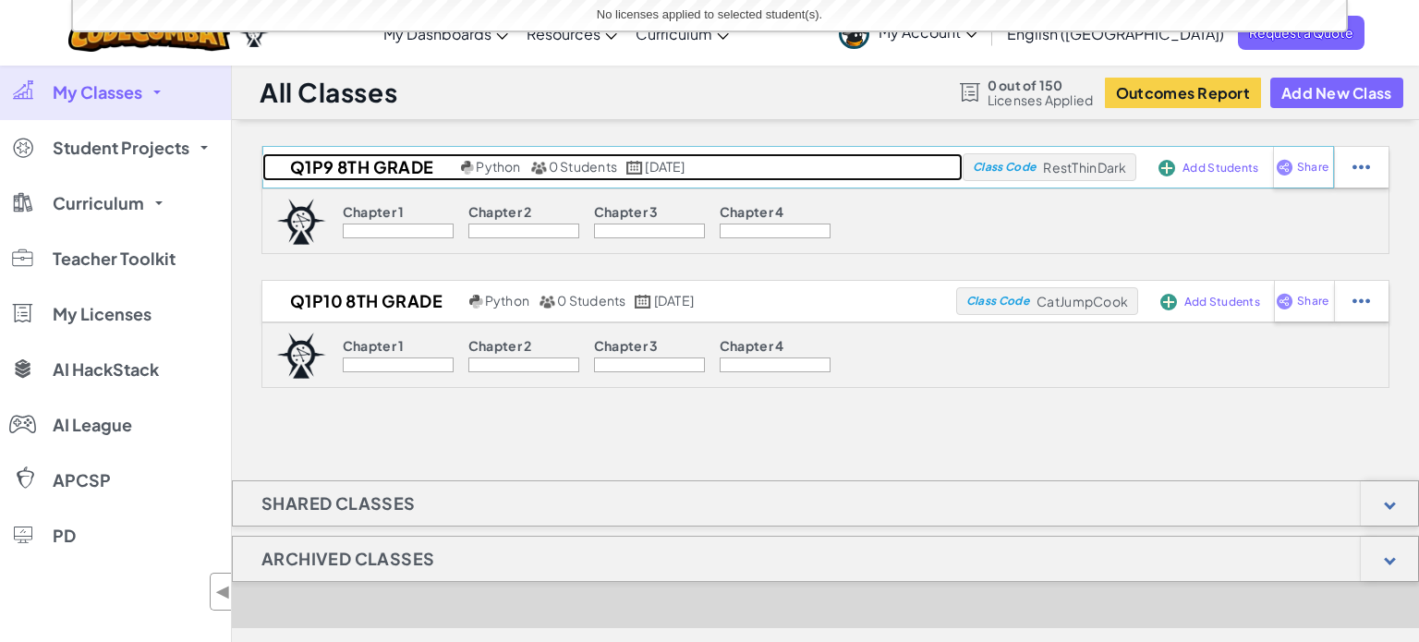
click at [344, 161] on h2 "Q1P9 8th Grade" at bounding box center [359, 167] width 194 height 28
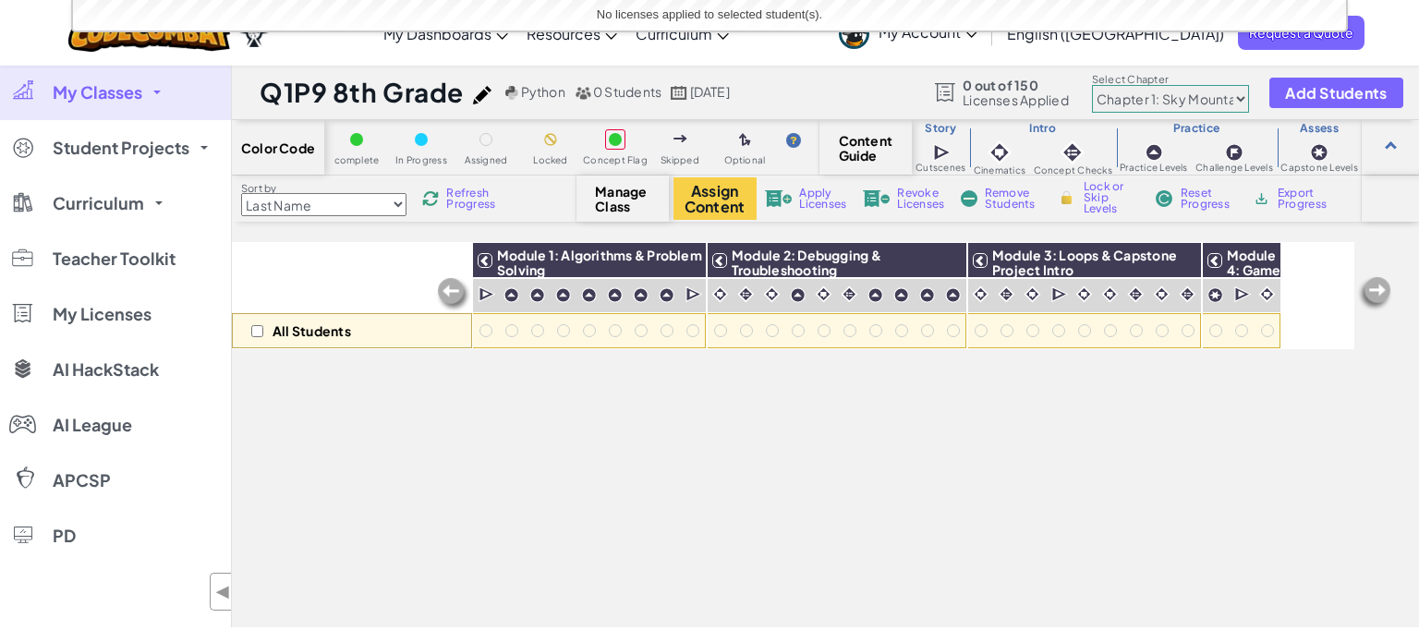
click at [1099, 6] on div "No licenses applied to selected student(s)." at bounding box center [709, 15] width 1273 height 30
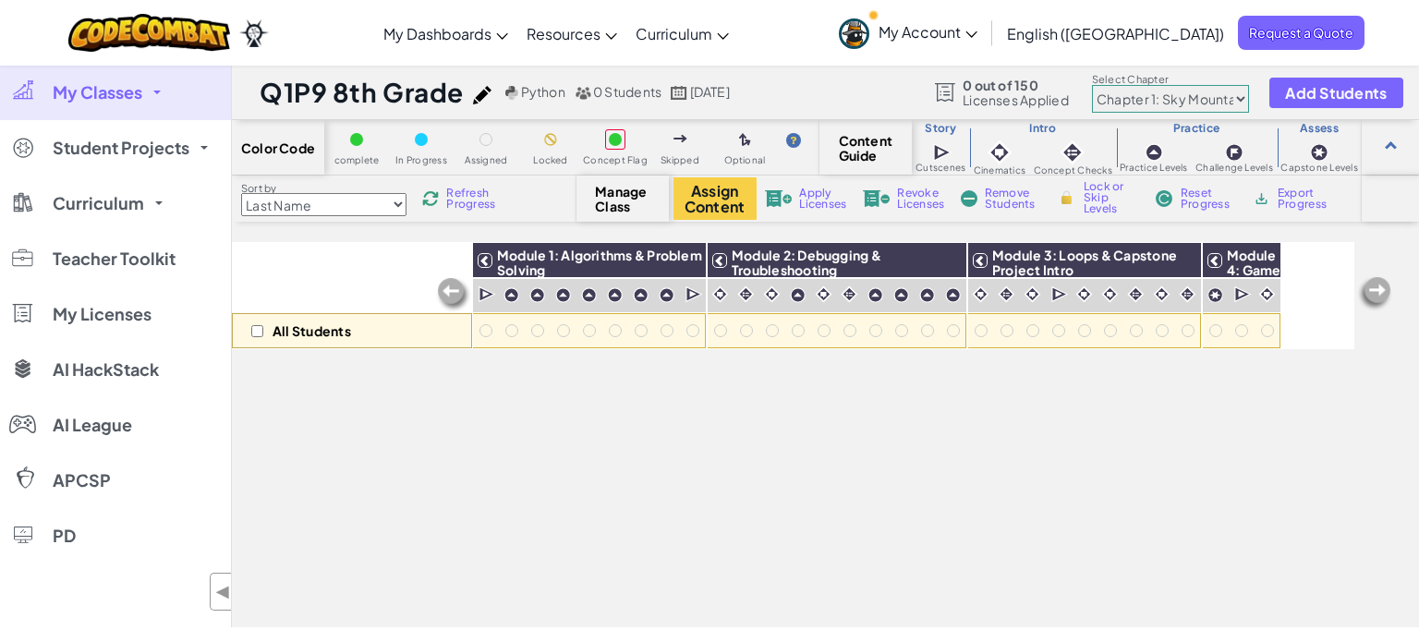
click at [447, 286] on img at bounding box center [453, 294] width 37 height 37
click at [384, 545] on div "All Students Module 1: Algorithms & Problem Solving Module 2: Debugging & Troub…" at bounding box center [793, 332] width 1123 height 550
click at [493, 422] on div "All Students Module 1: Algorithms & Problem Solving Module 2: Debugging & Troub…" at bounding box center [793, 332] width 1123 height 550
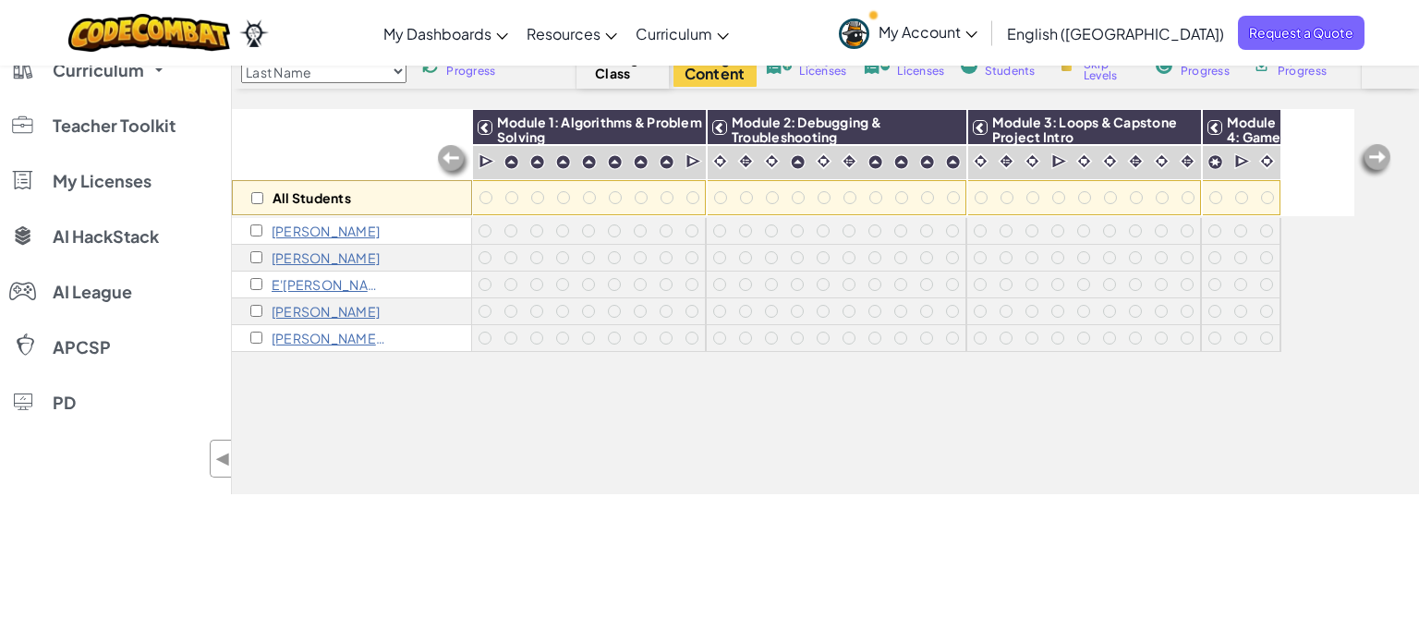
scroll to position [143, 0]
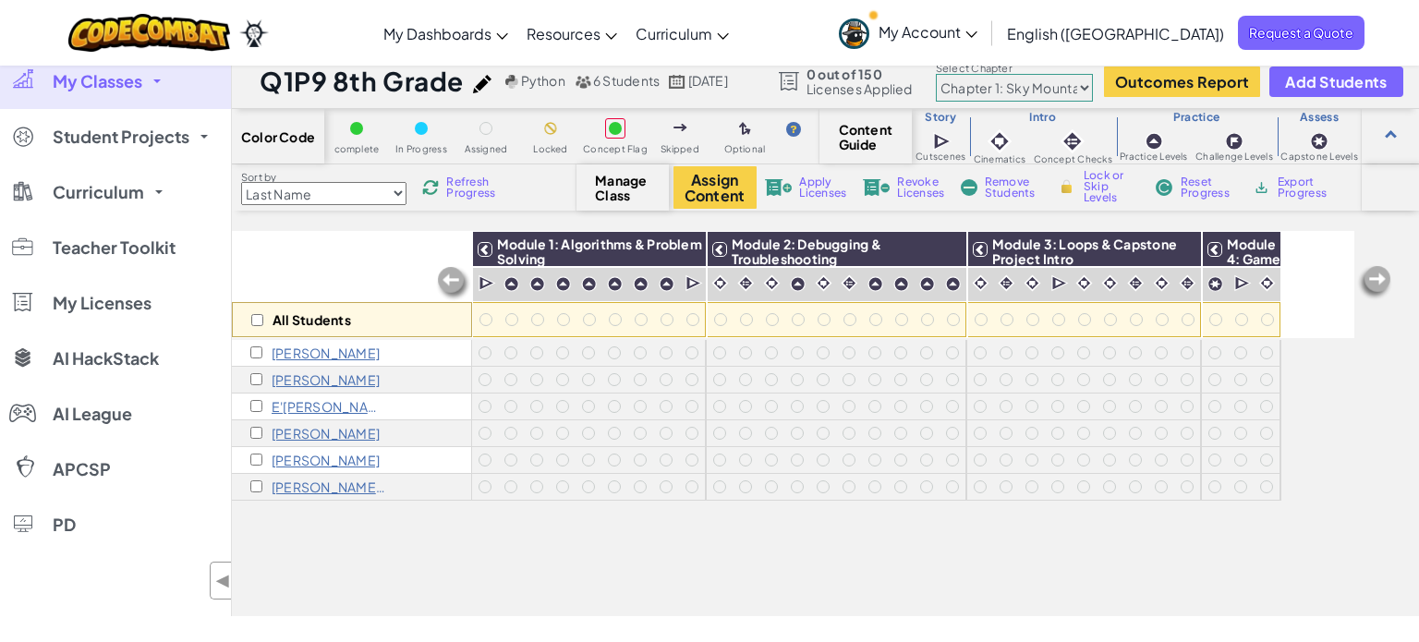
scroll to position [7, 0]
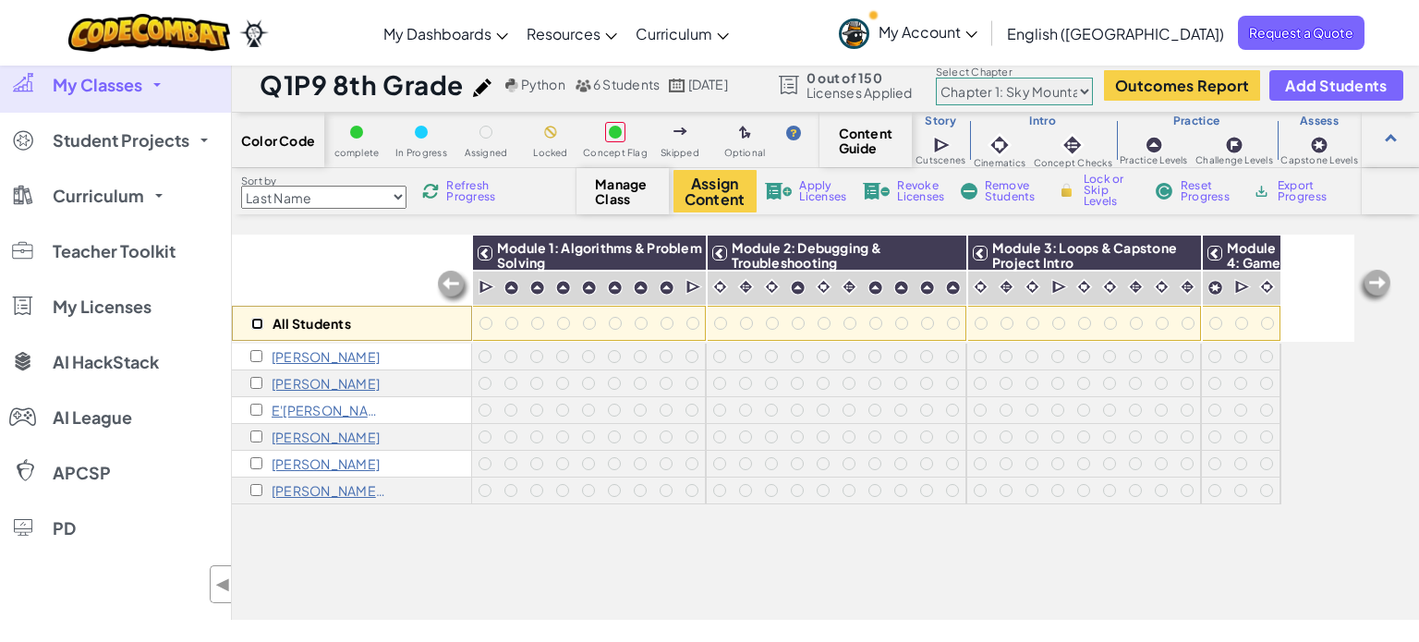
click at [254, 318] on input "checkbox" at bounding box center [257, 324] width 12 height 12
checkbox input "true"
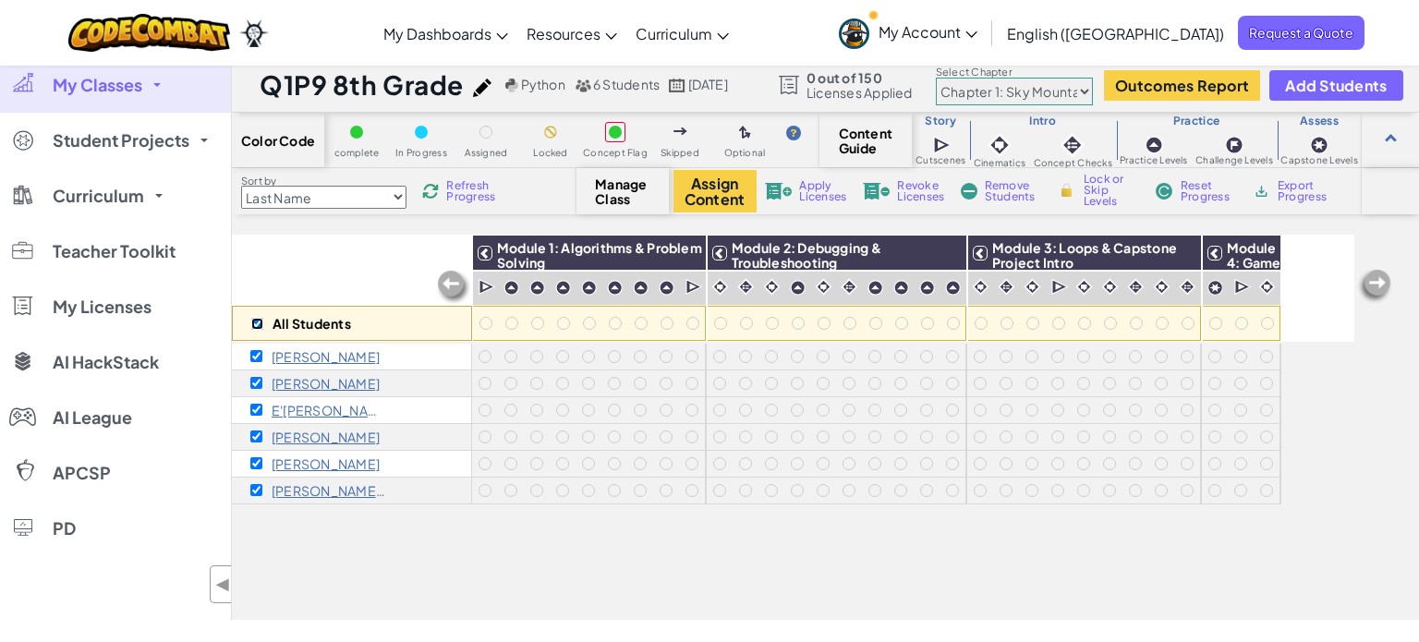
checkbox input "true"
click at [818, 176] on div "Assign Content Apply Licenses Revoke Licenses Remove Students Lock or Skip Leve…" at bounding box center [997, 191] width 647 height 43
click at [818, 199] on span "Apply Licenses" at bounding box center [822, 191] width 47 height 22
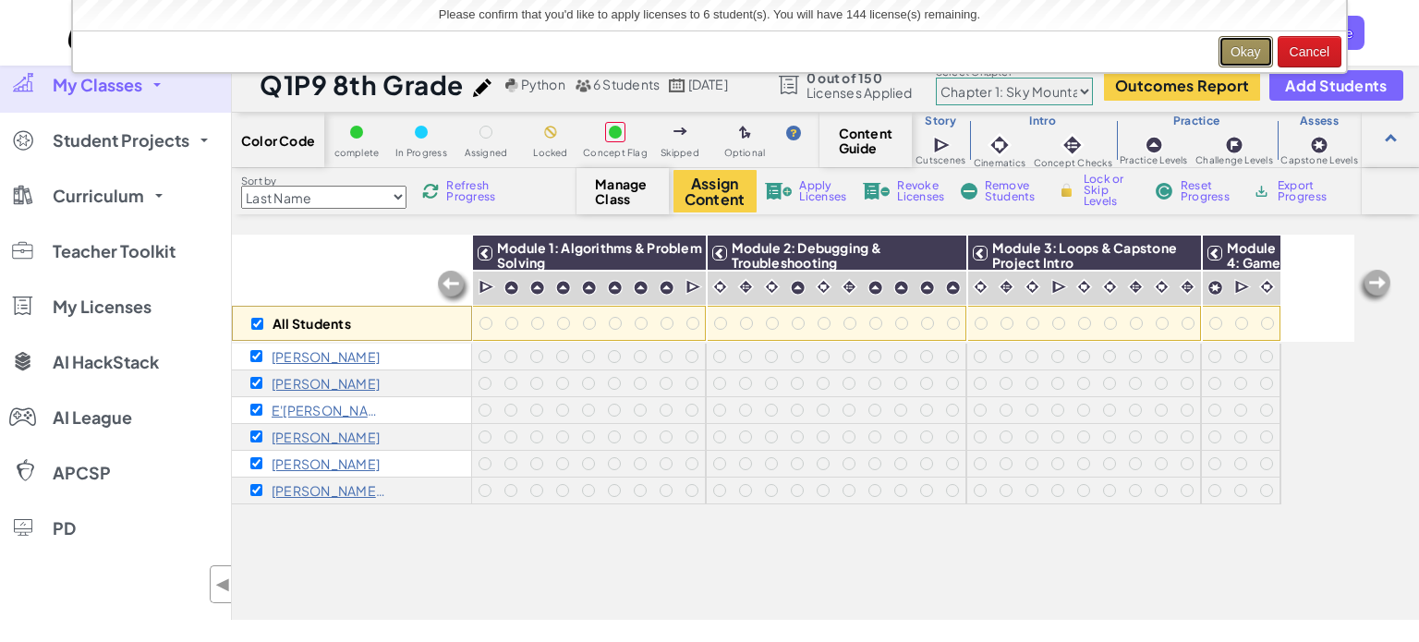
click at [1246, 52] on button "Okay" at bounding box center [1246, 51] width 55 height 31
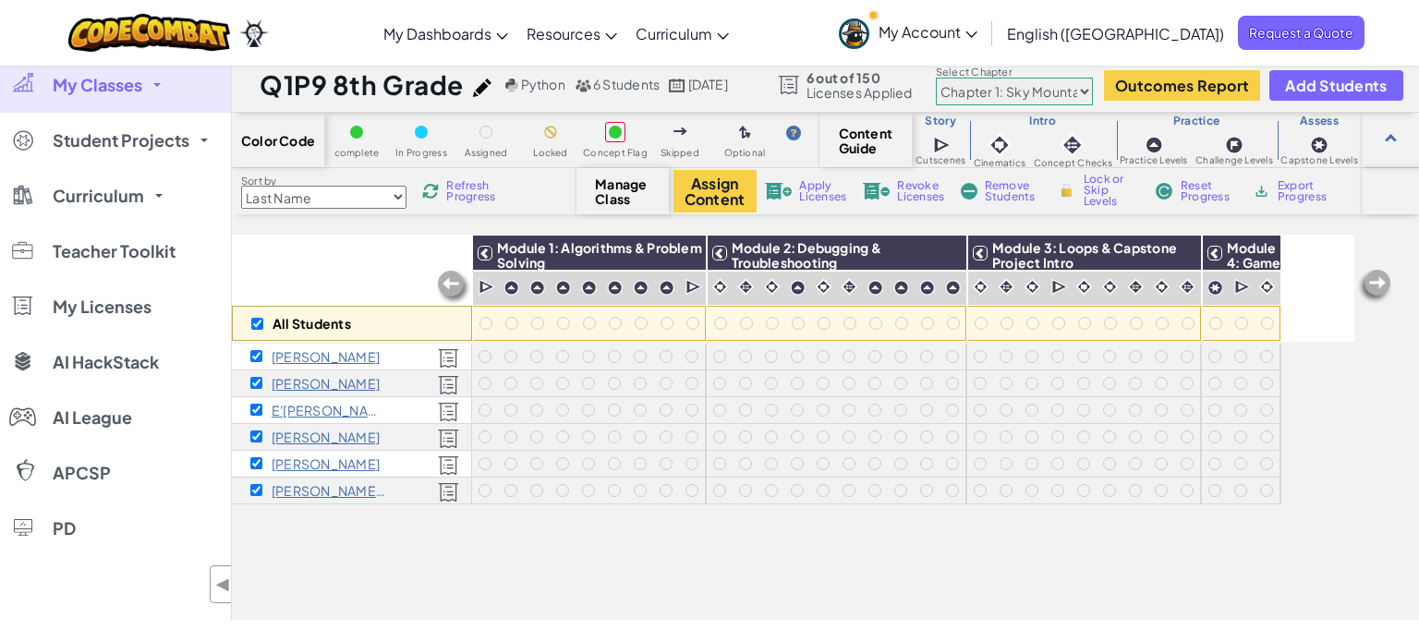
click at [92, 93] on span "My Classes" at bounding box center [98, 85] width 90 height 17
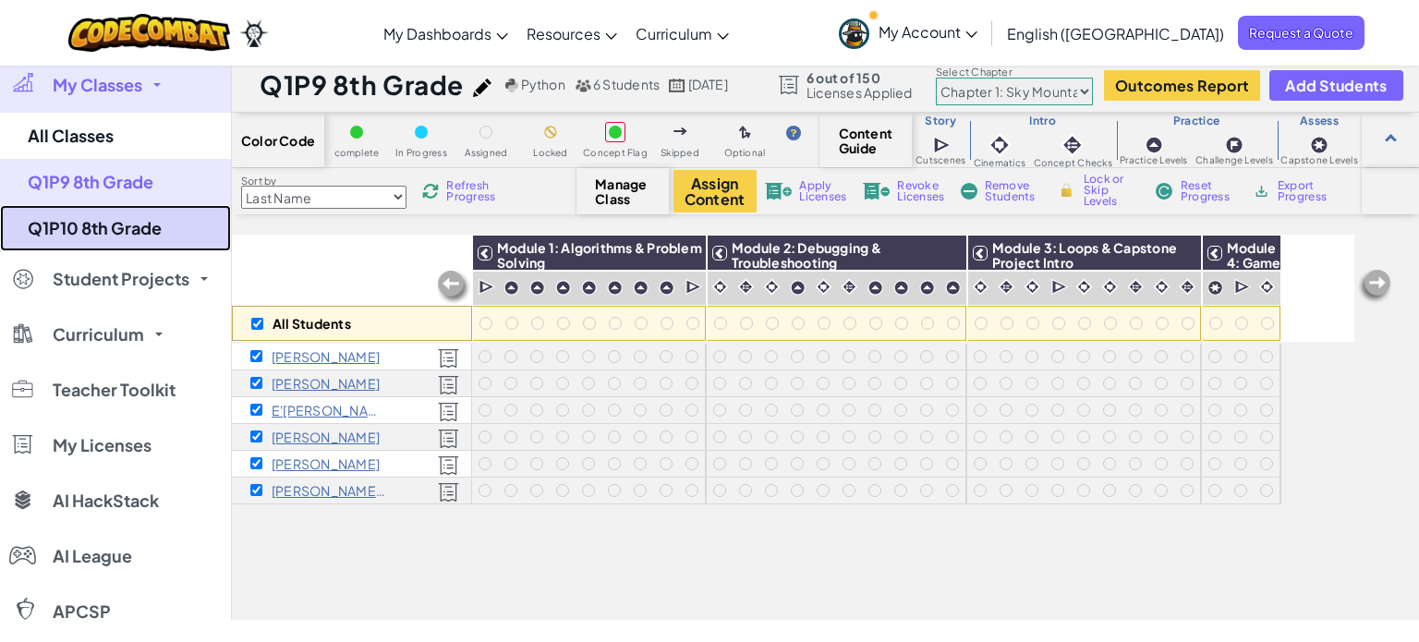
click at [115, 228] on link "Q1P10 8th Grade" at bounding box center [115, 228] width 231 height 46
checkbox input "false"
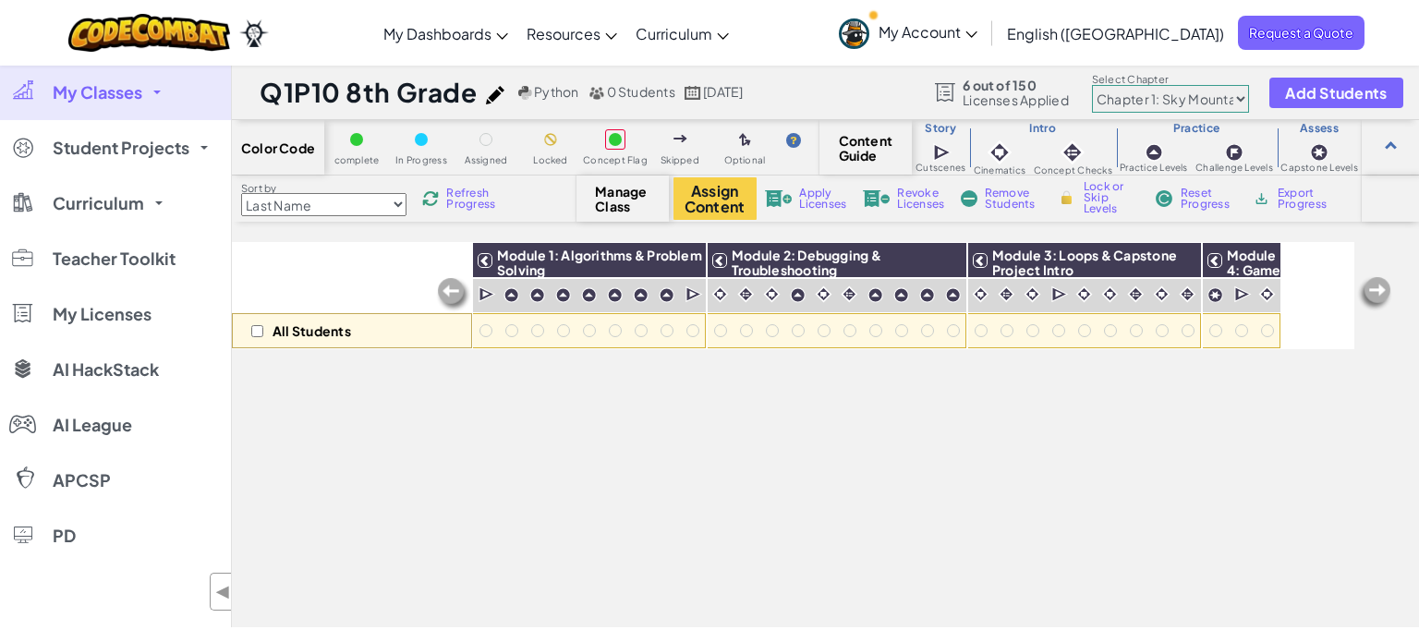
click at [115, 95] on span "My Classes" at bounding box center [98, 92] width 90 height 17
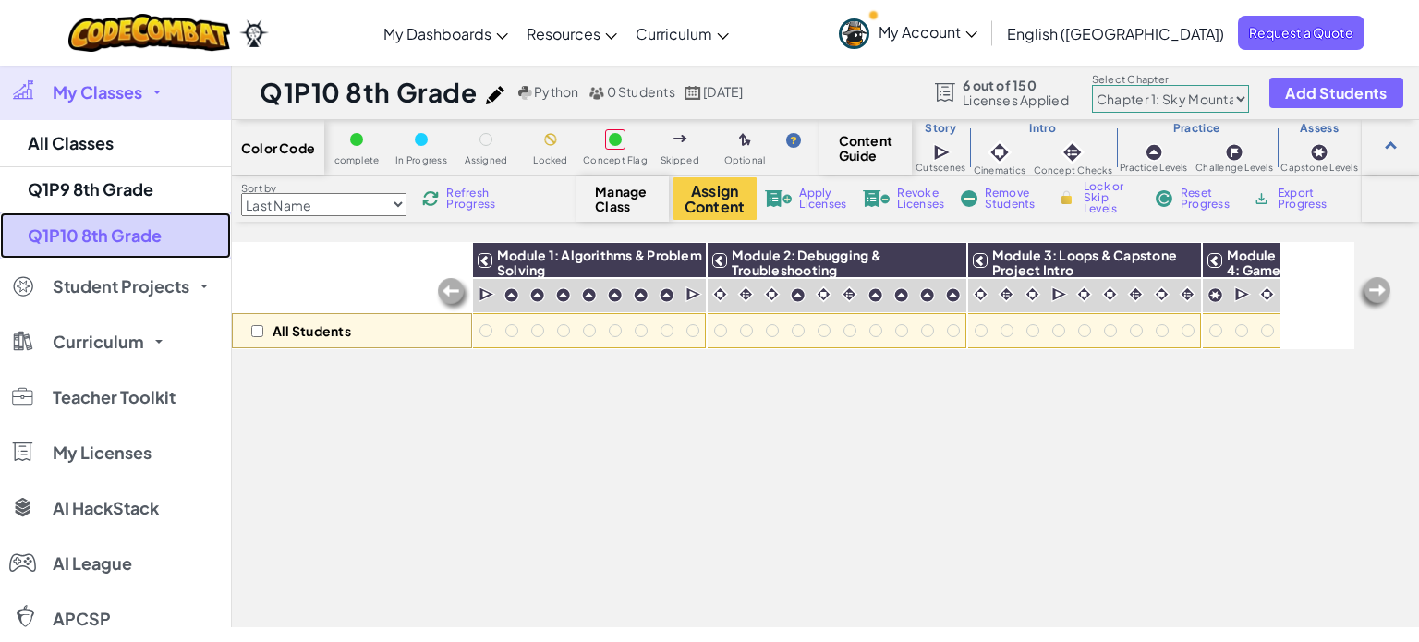
click at [120, 235] on link "Q1P10 8th Grade" at bounding box center [115, 236] width 231 height 46
